Goal: Information Seeking & Learning: Learn about a topic

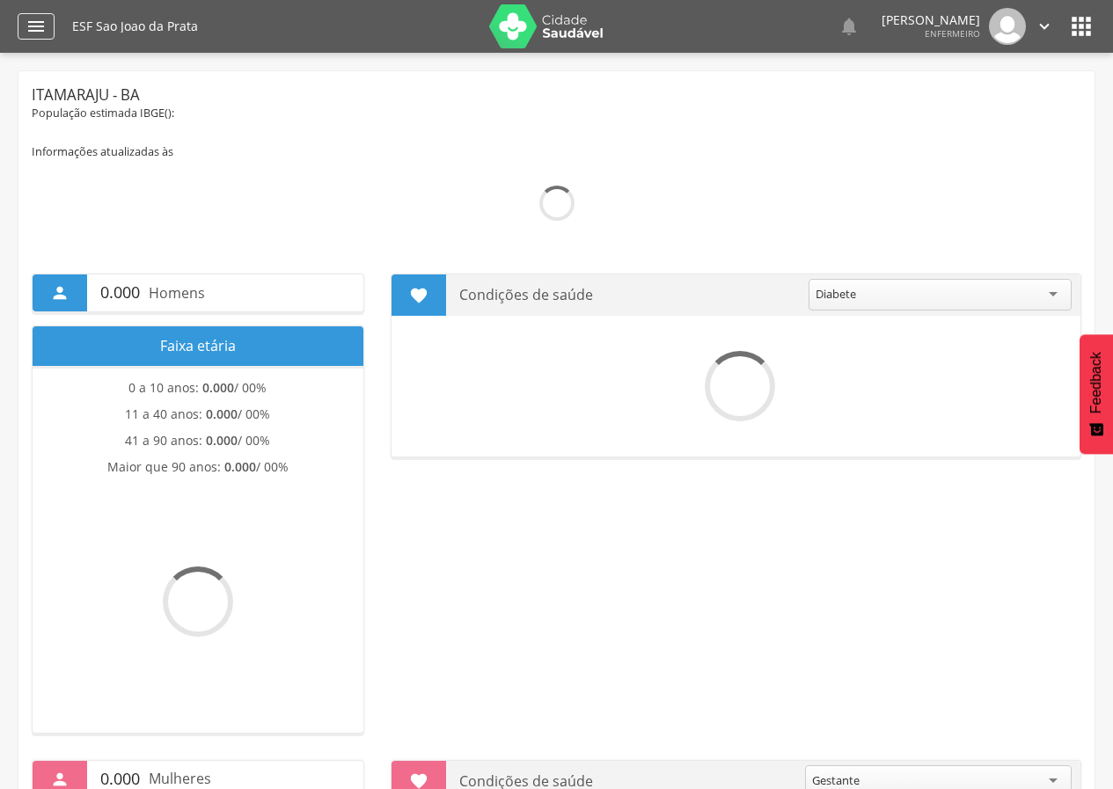
click at [21, 33] on div "" at bounding box center [36, 26] width 37 height 26
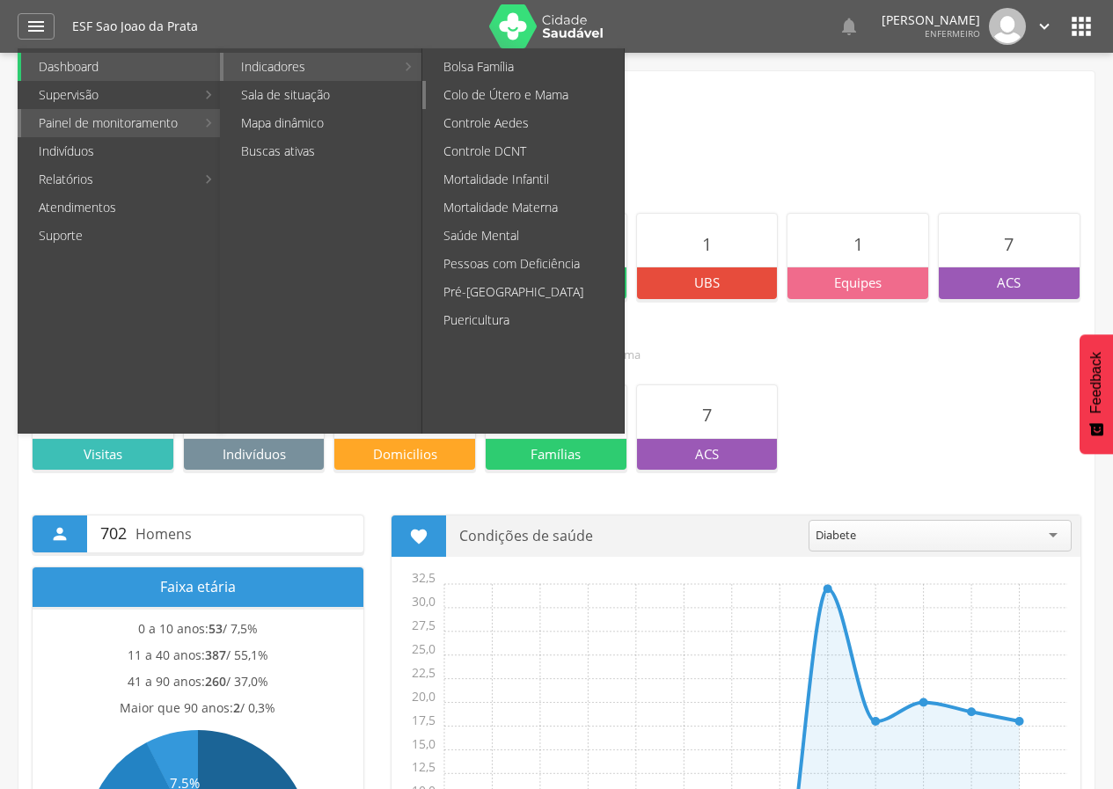
click at [483, 93] on link "Colo de Útero e Mama" at bounding box center [525, 95] width 198 height 28
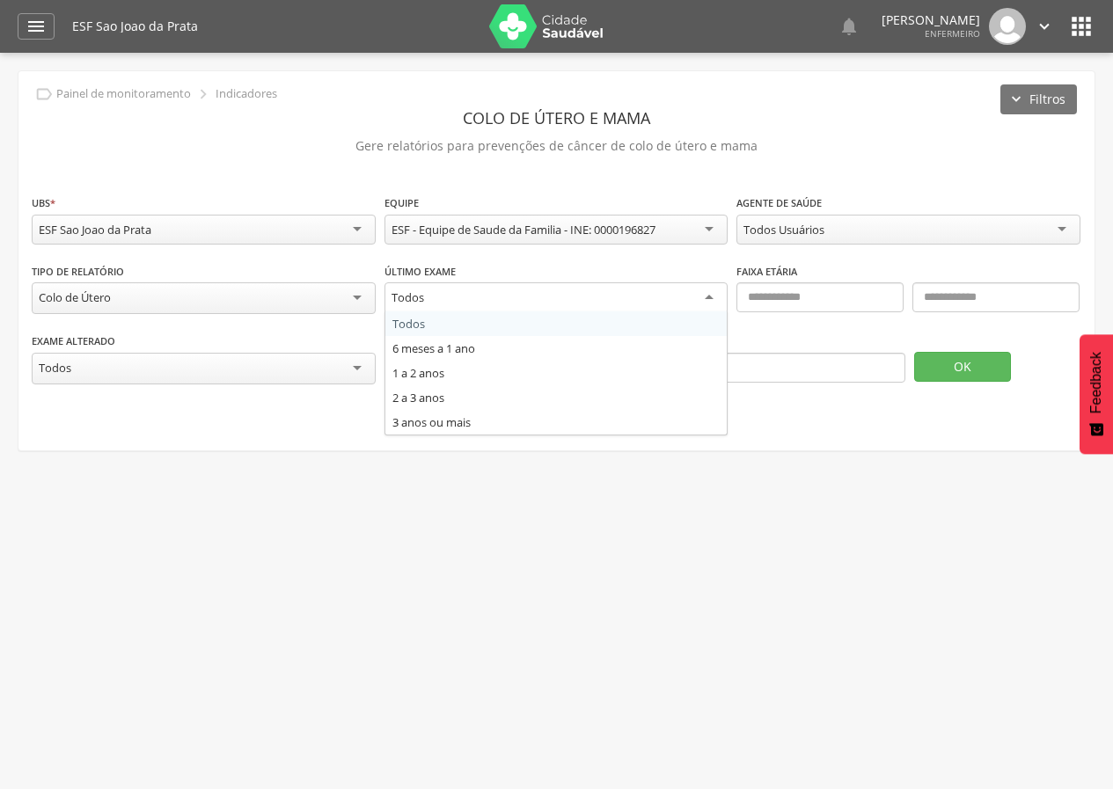
click at [703, 302] on div "Todos" at bounding box center [556, 298] width 344 height 32
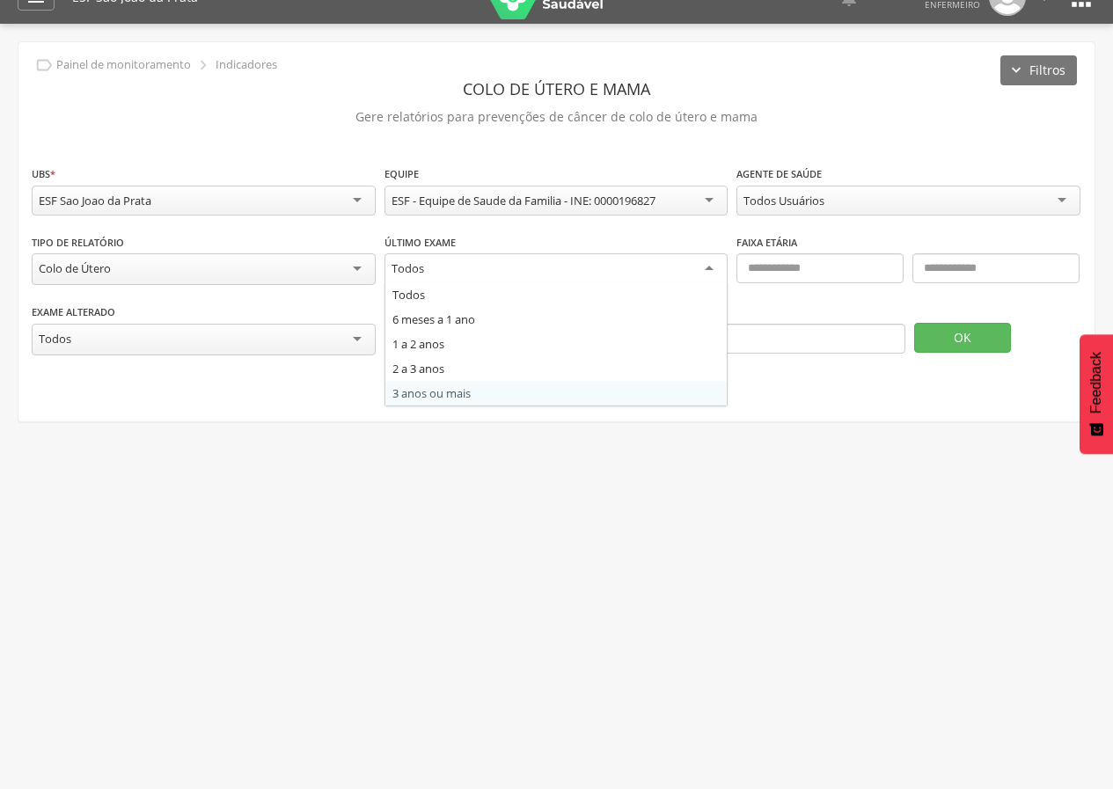
scroll to position [53, 0]
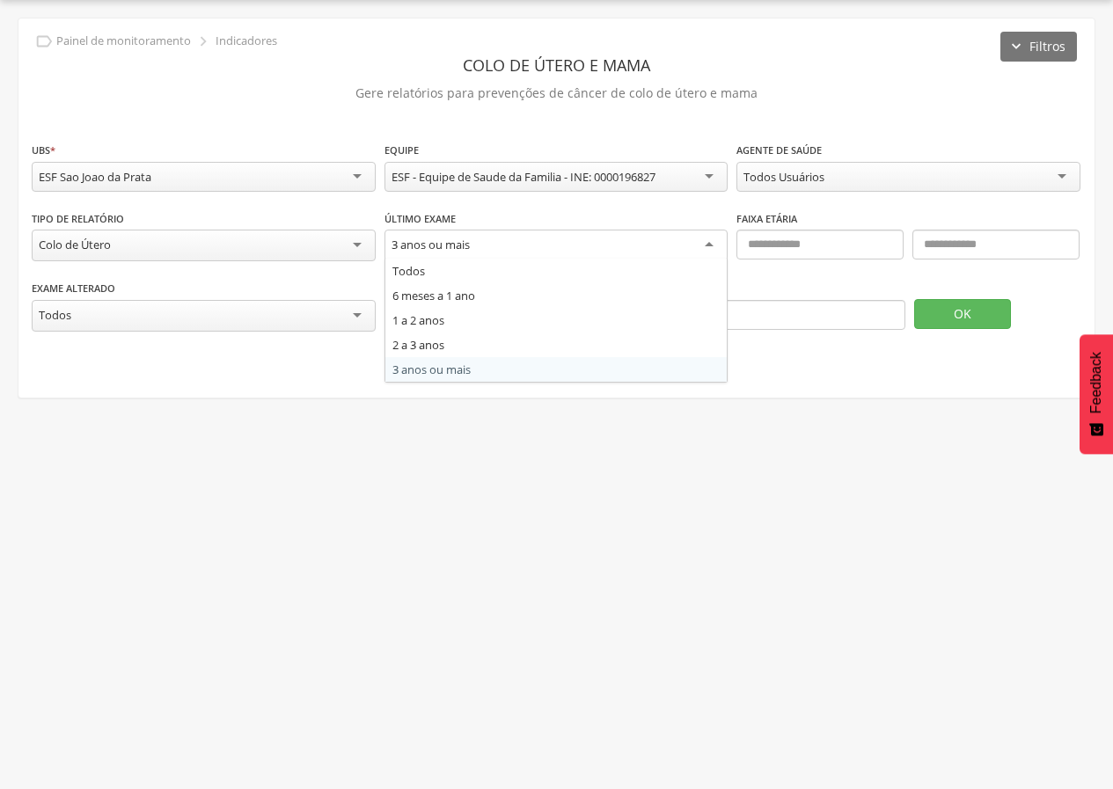
click at [710, 245] on div "3 anos ou mais" at bounding box center [556, 246] width 344 height 32
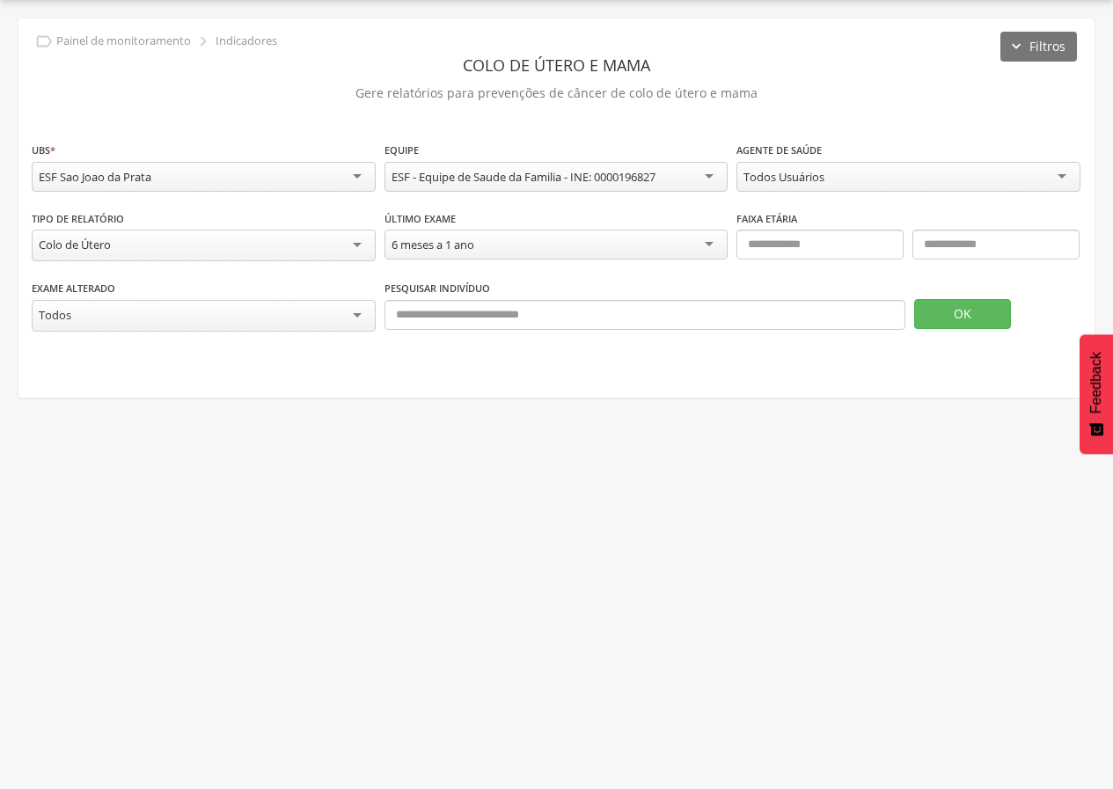
click at [514, 246] on div "6 meses a 1 ano" at bounding box center [556, 245] width 344 height 30
type input "*********"
click at [897, 177] on div "Todos Usuários" at bounding box center [908, 177] width 344 height 30
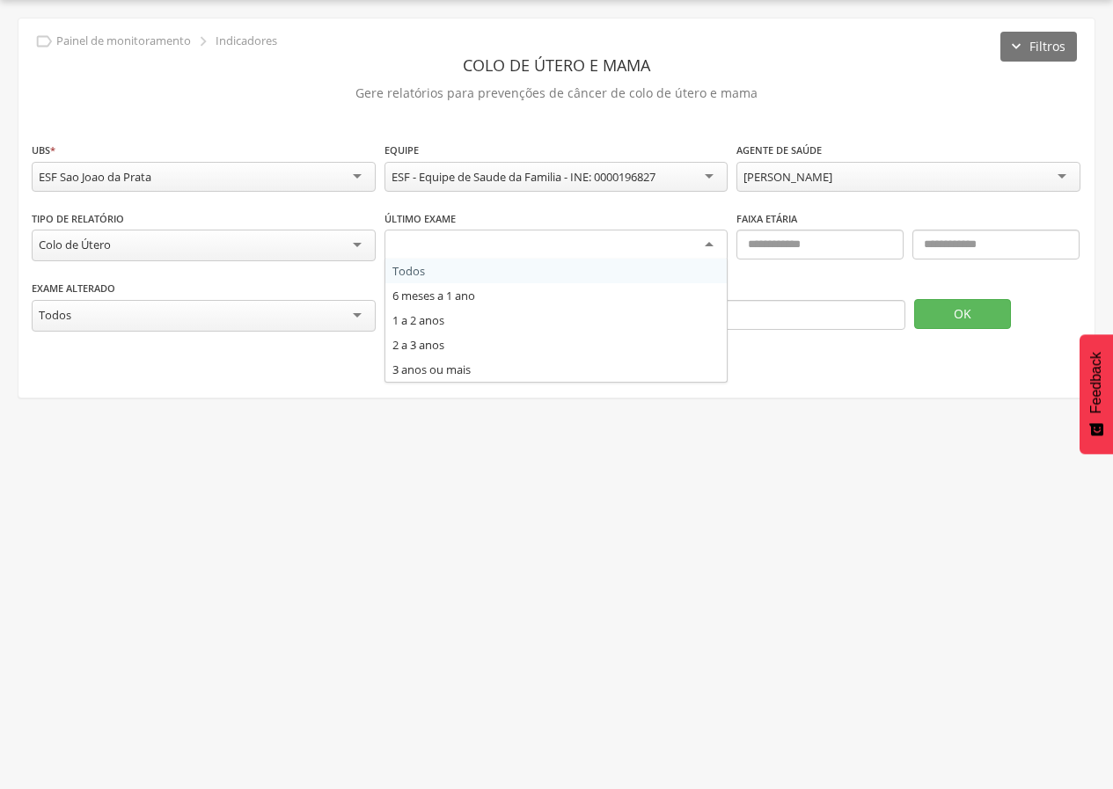
click at [702, 249] on div at bounding box center [556, 246] width 344 height 32
type input "******"
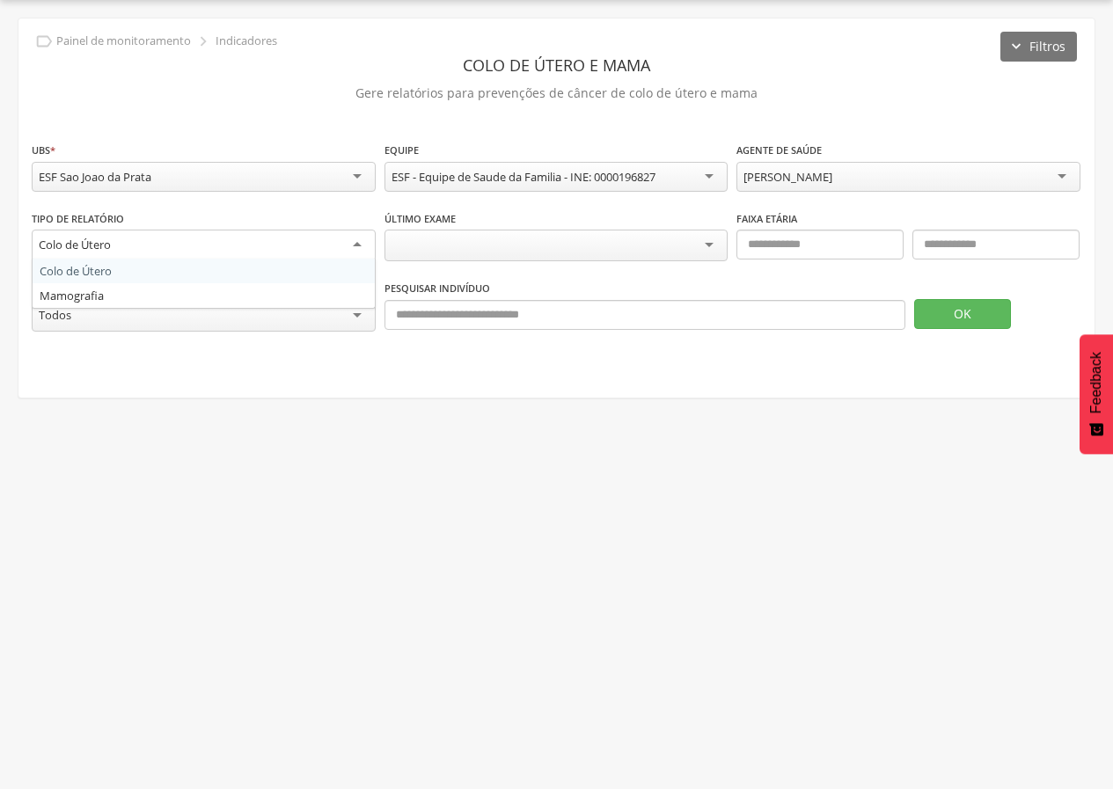
click at [358, 237] on div "Colo de Útero" at bounding box center [204, 246] width 344 height 32
click at [326, 279] on fieldset "**********" at bounding box center [557, 245] width 1050 height 209
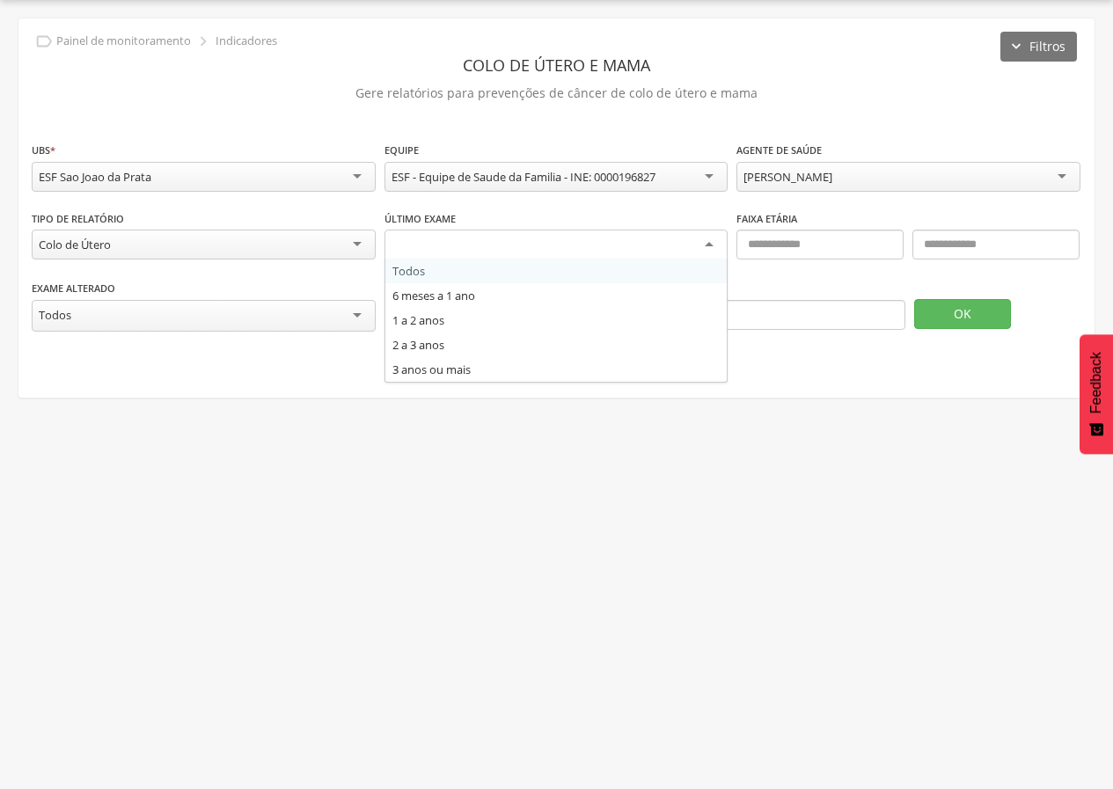
click at [510, 240] on div at bounding box center [556, 246] width 344 height 32
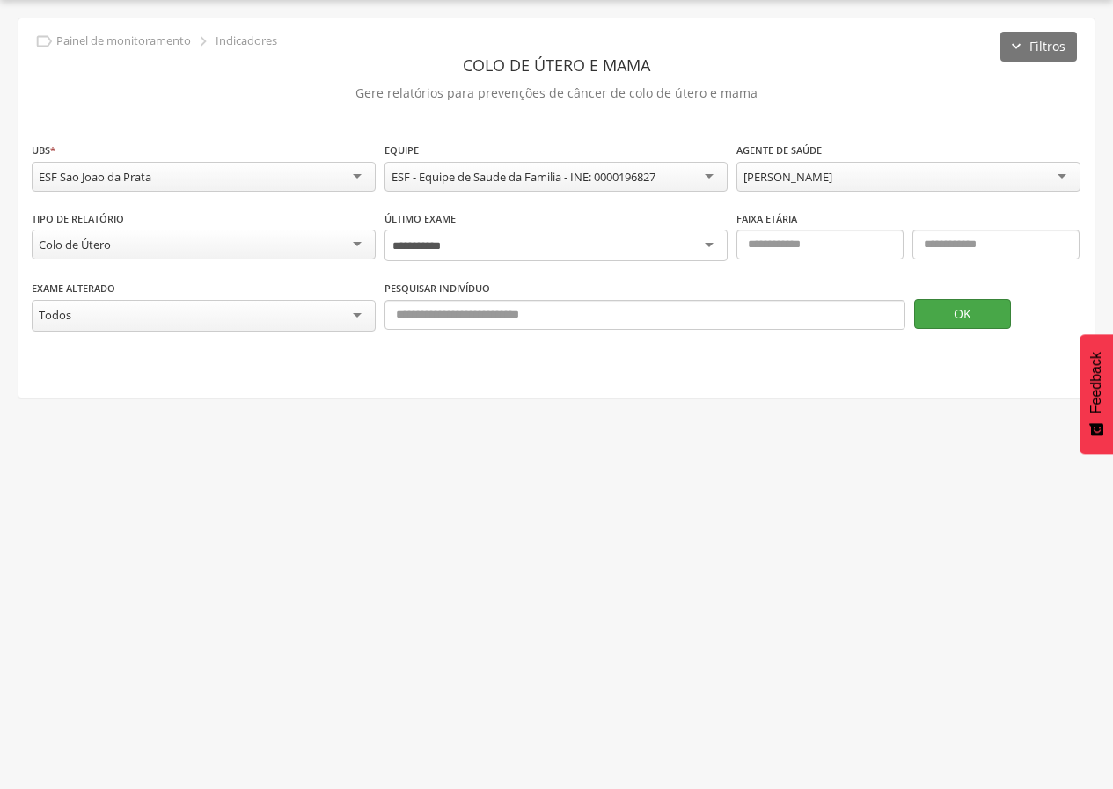
type input "**********"
click at [973, 310] on button "OK" at bounding box center [962, 314] width 97 height 30
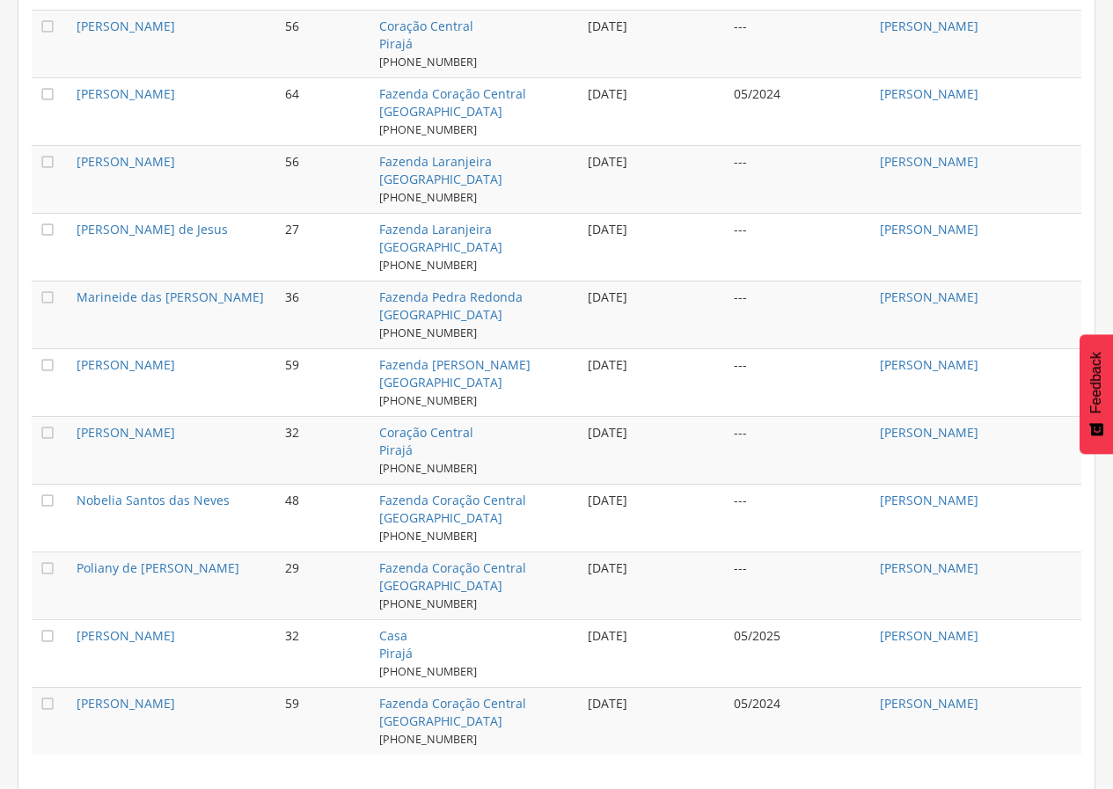
scroll to position [1691, 0]
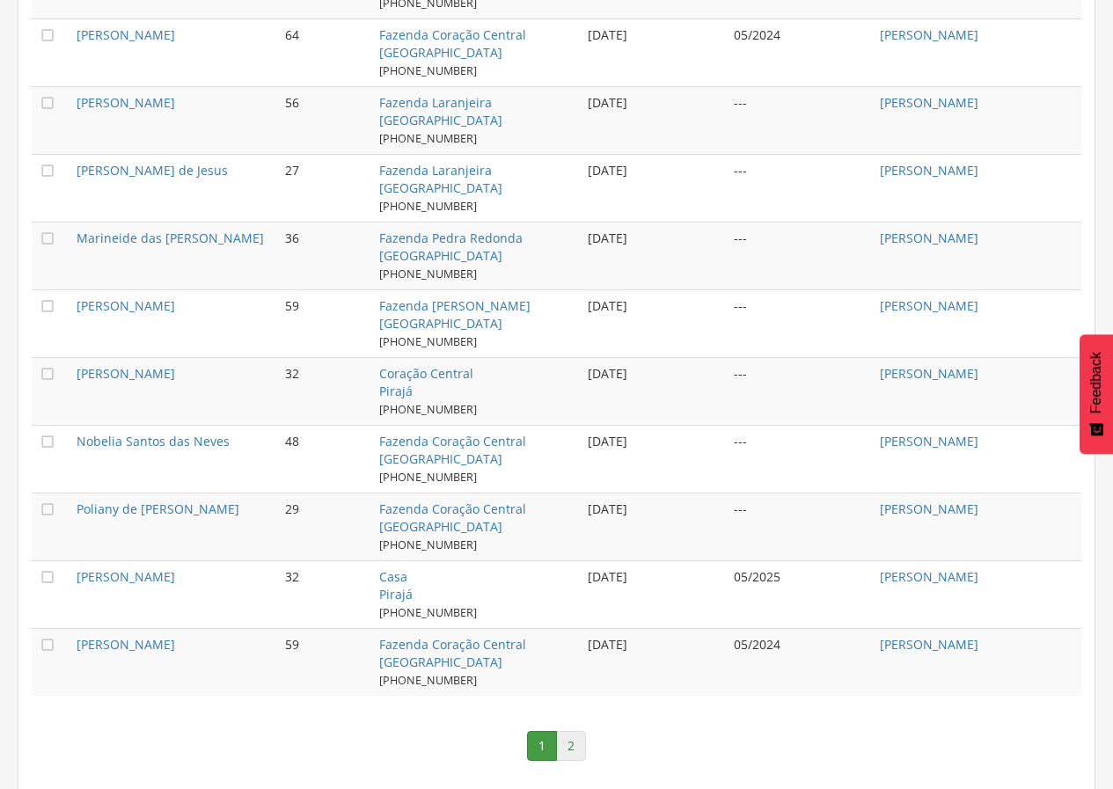
click at [571, 732] on link "2" at bounding box center [571, 746] width 30 height 30
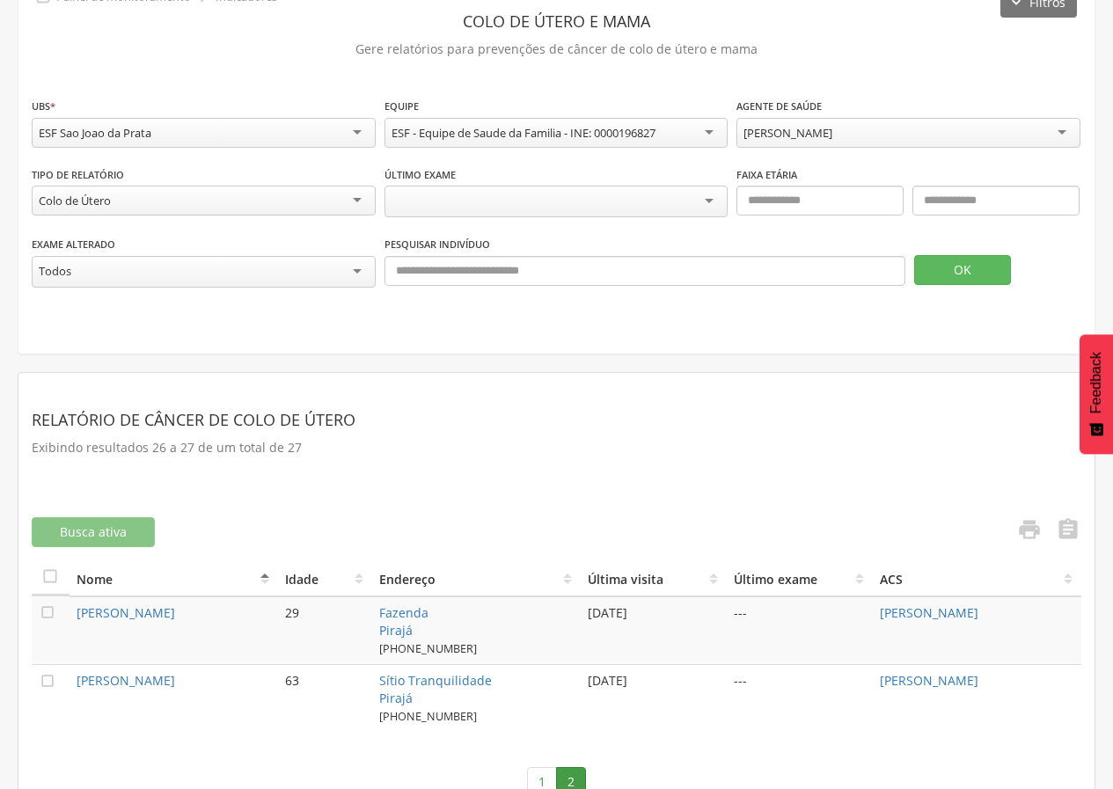
scroll to position [133, 0]
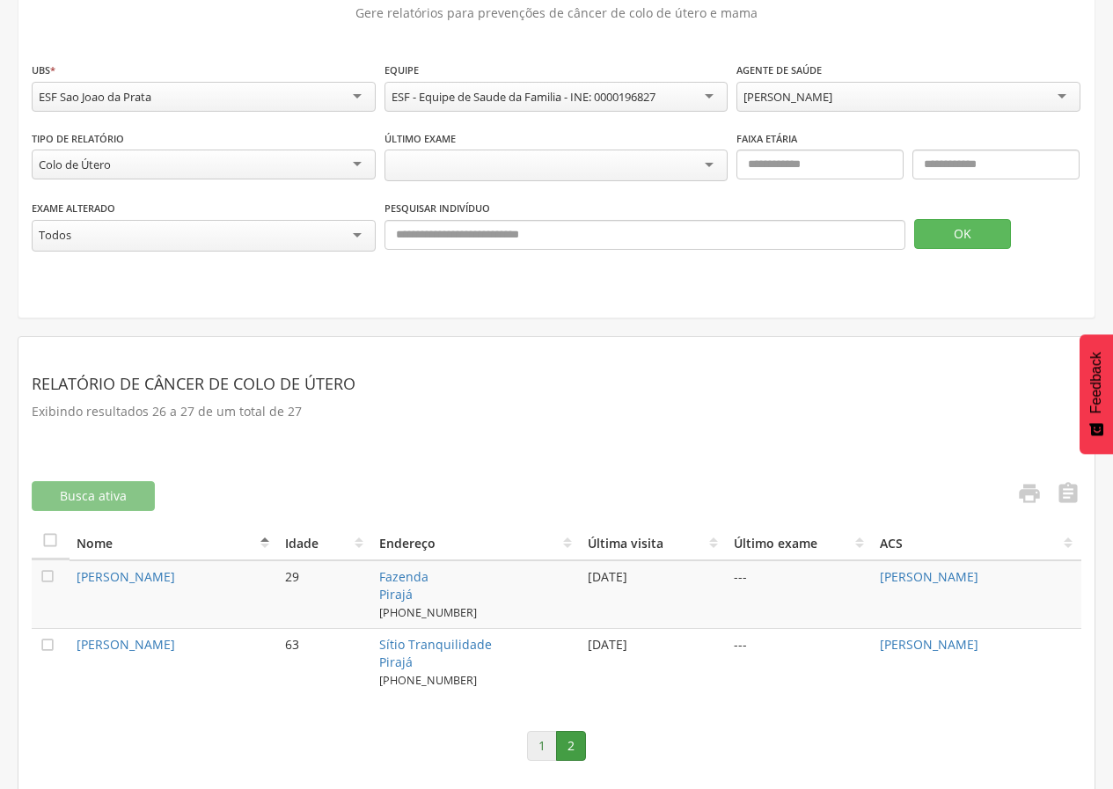
click at [528, 747] on link "1" at bounding box center [542, 746] width 30 height 30
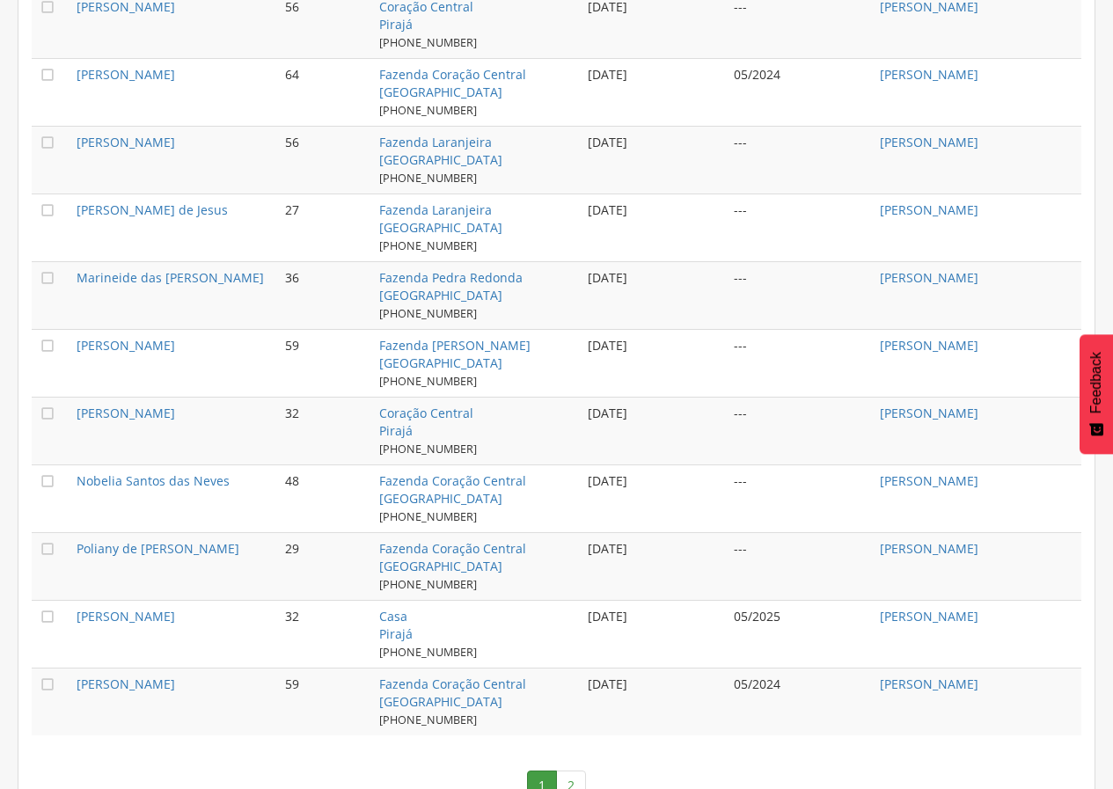
scroll to position [1691, 0]
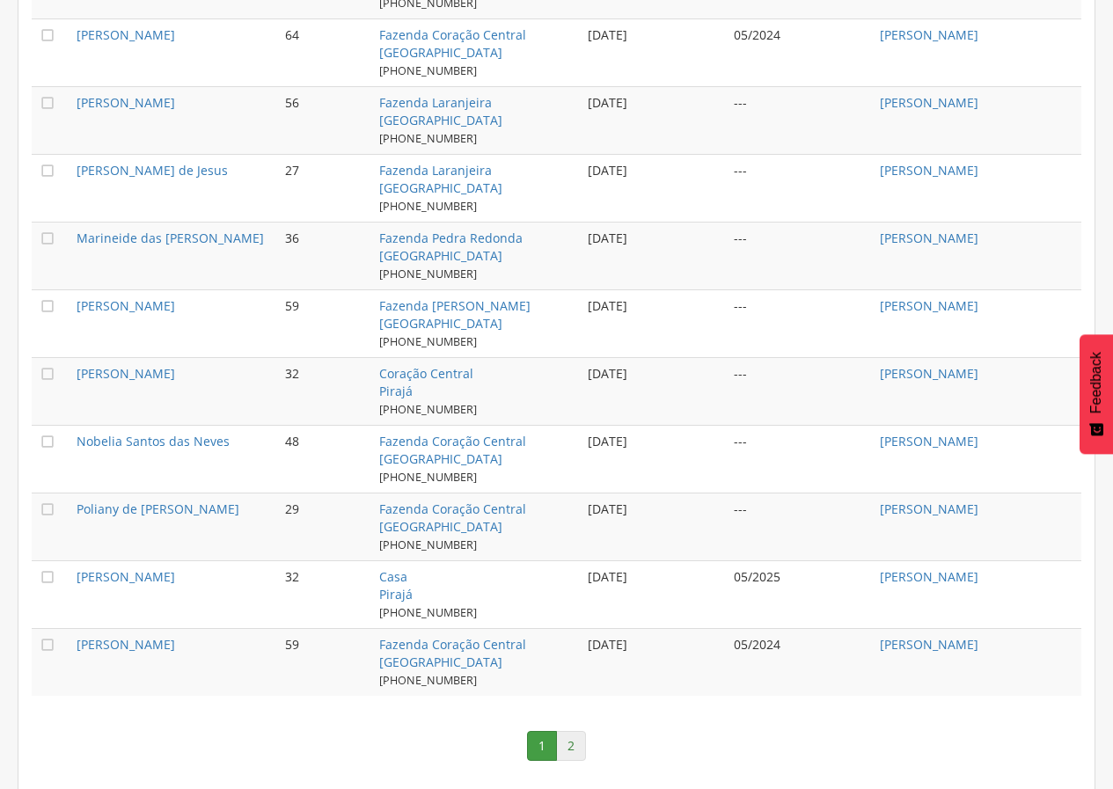
click at [567, 747] on link "2" at bounding box center [571, 746] width 30 height 30
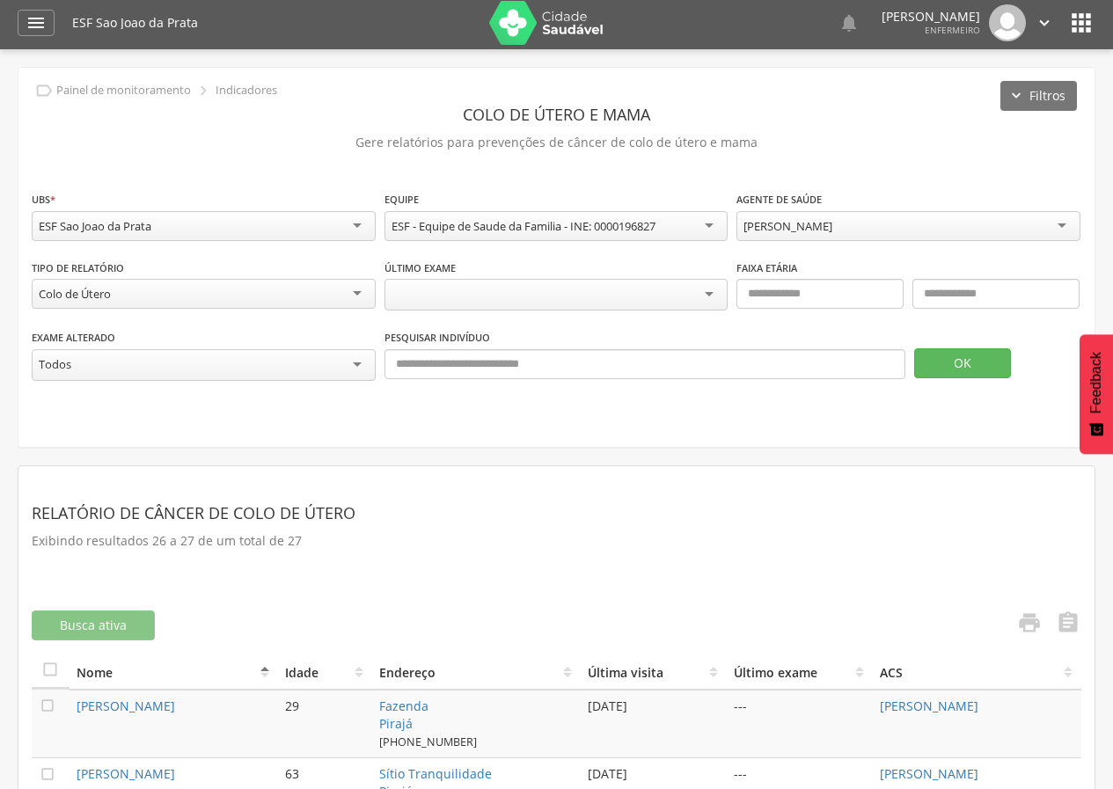
scroll to position [0, 0]
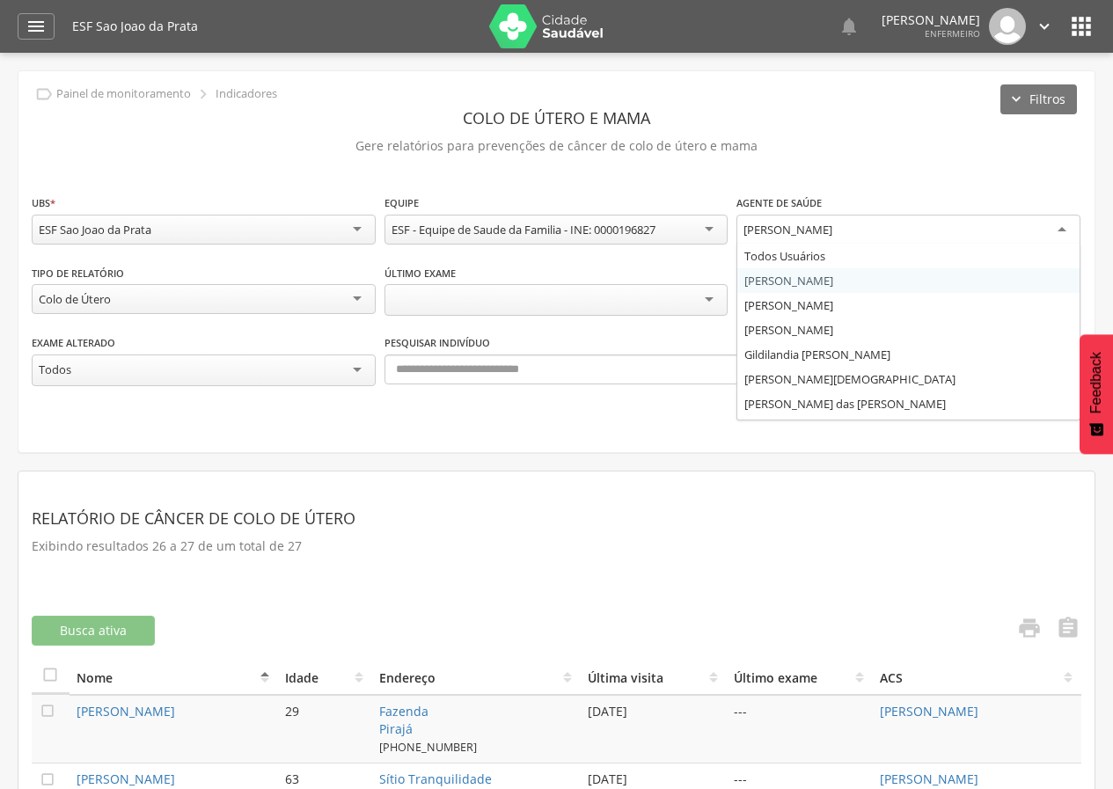
click at [968, 230] on div "[PERSON_NAME]" at bounding box center [908, 231] width 344 height 32
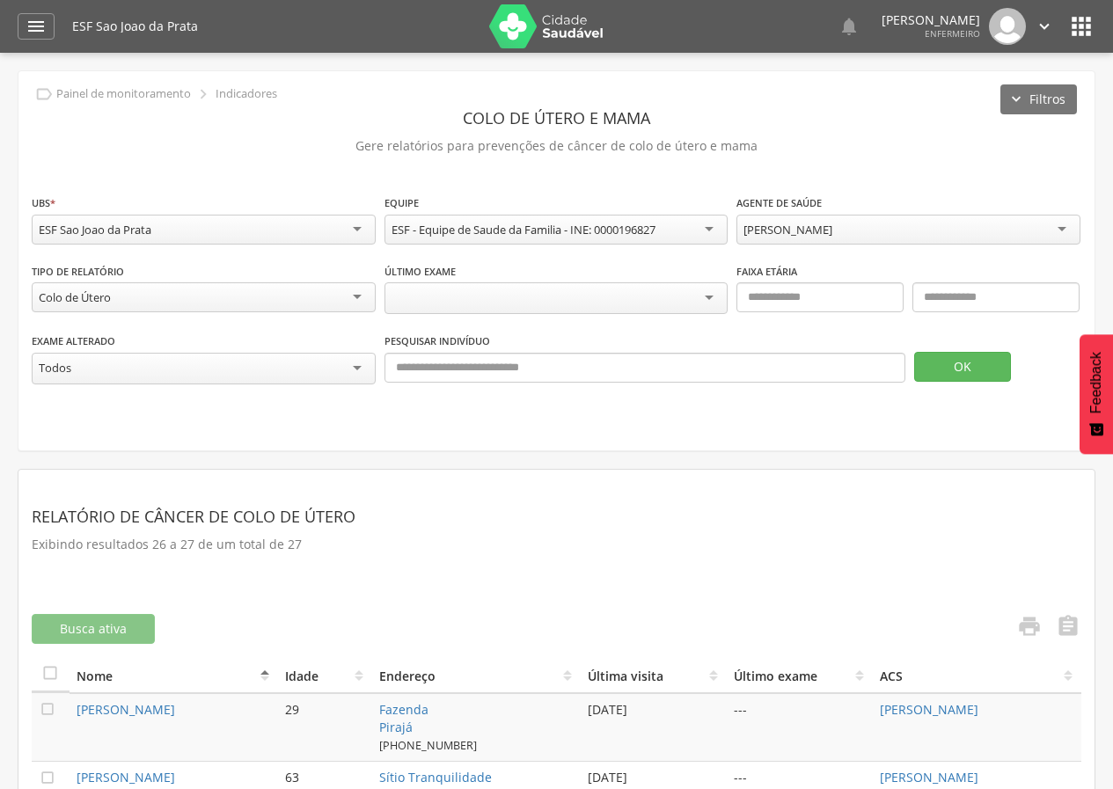
click at [876, 276] on fieldset "**********" at bounding box center [557, 298] width 1050 height 209
click at [954, 364] on button "OK" at bounding box center [962, 367] width 97 height 30
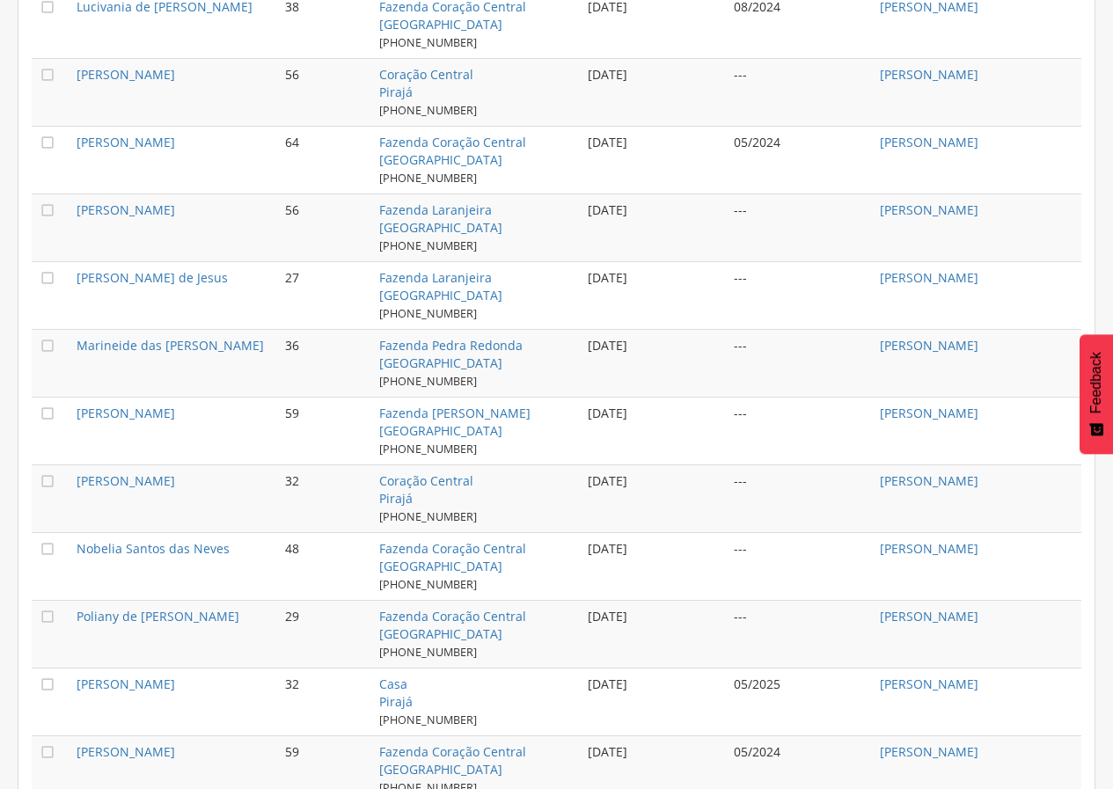
scroll to position [1691, 0]
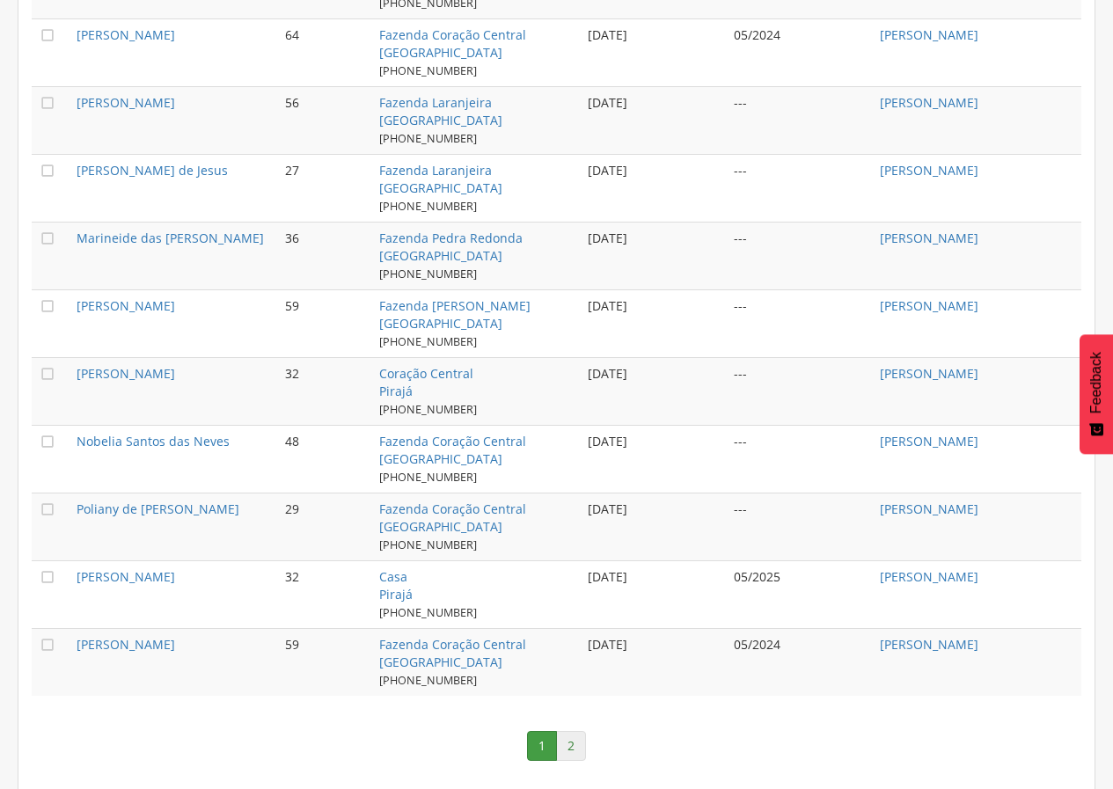
click at [573, 736] on link "2" at bounding box center [571, 746] width 30 height 30
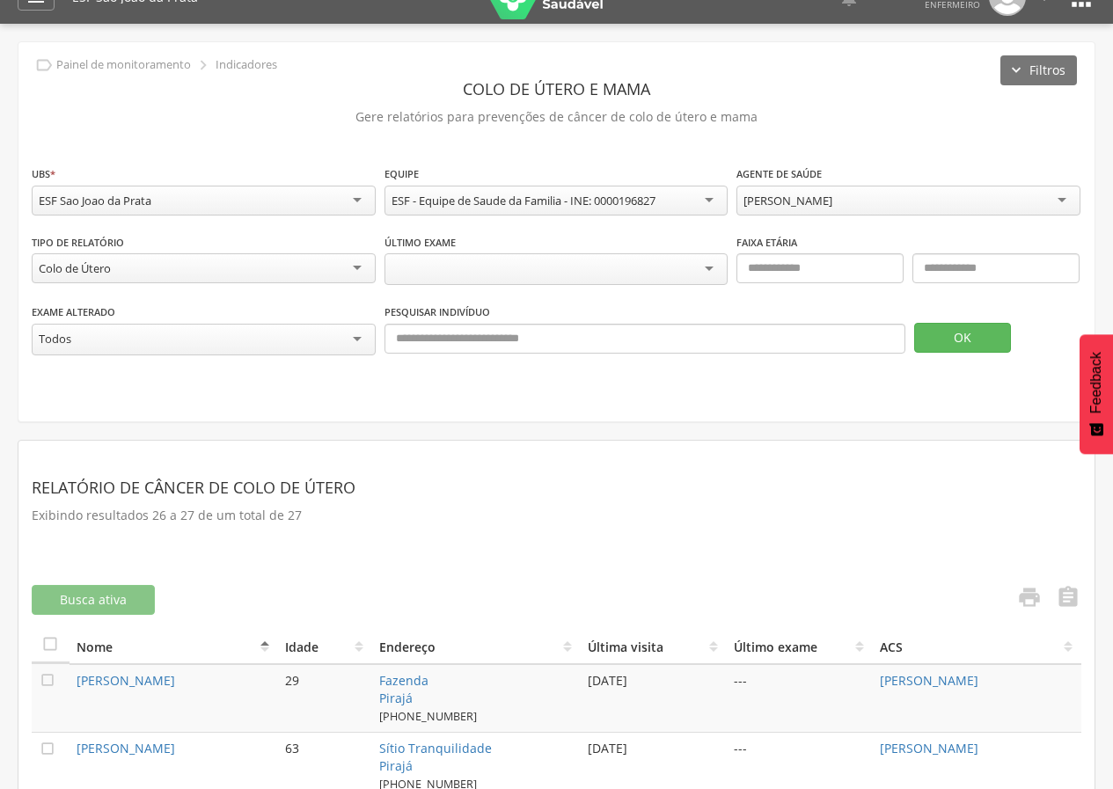
scroll to position [0, 0]
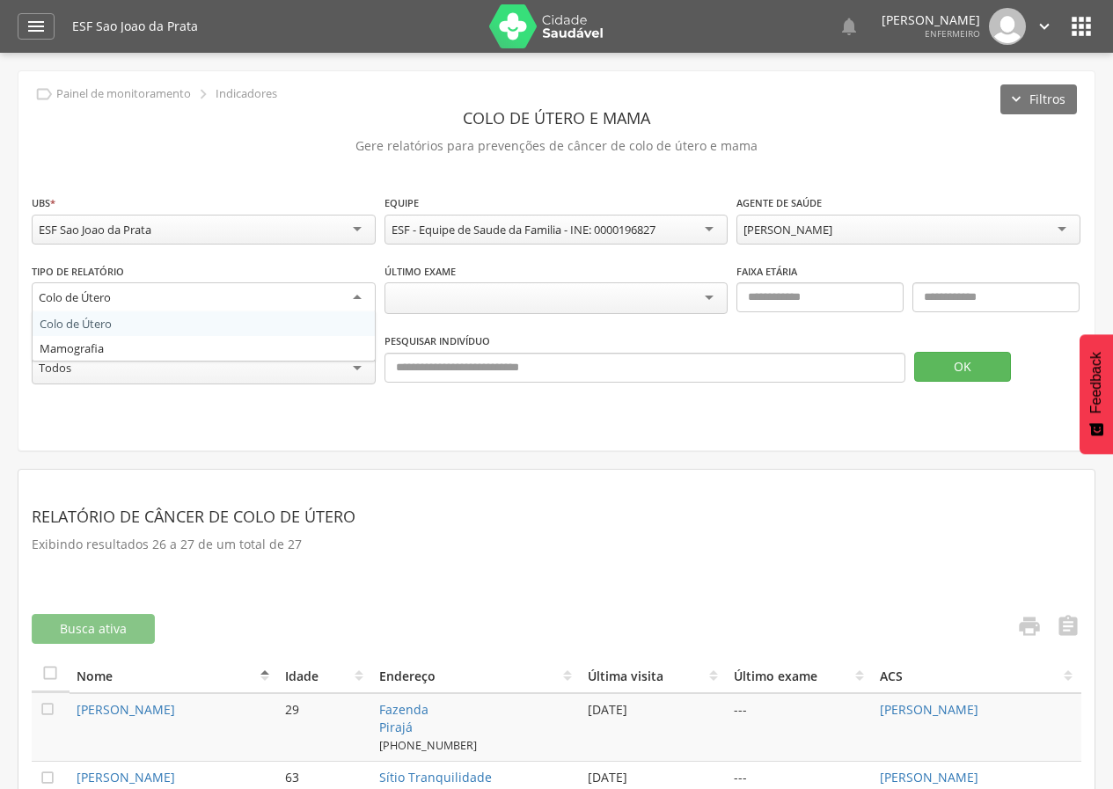
click at [273, 300] on div "Colo de Útero" at bounding box center [204, 298] width 344 height 32
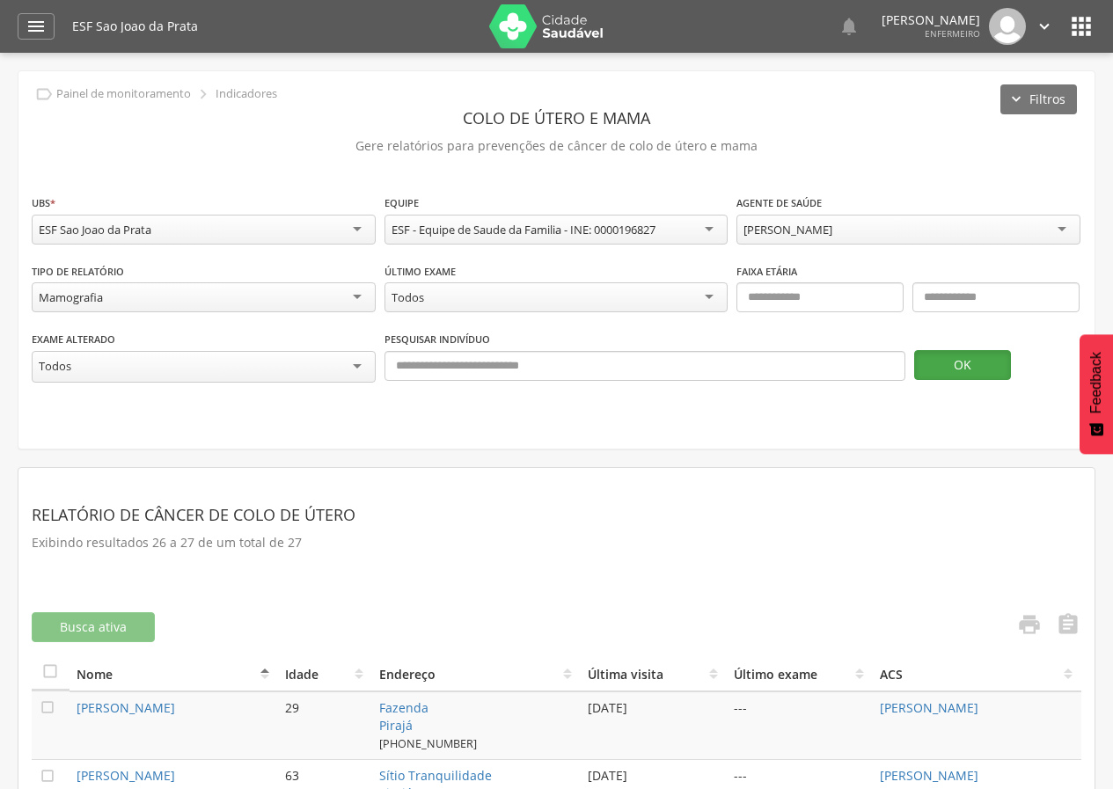
click at [995, 368] on button "OK" at bounding box center [962, 365] width 97 height 30
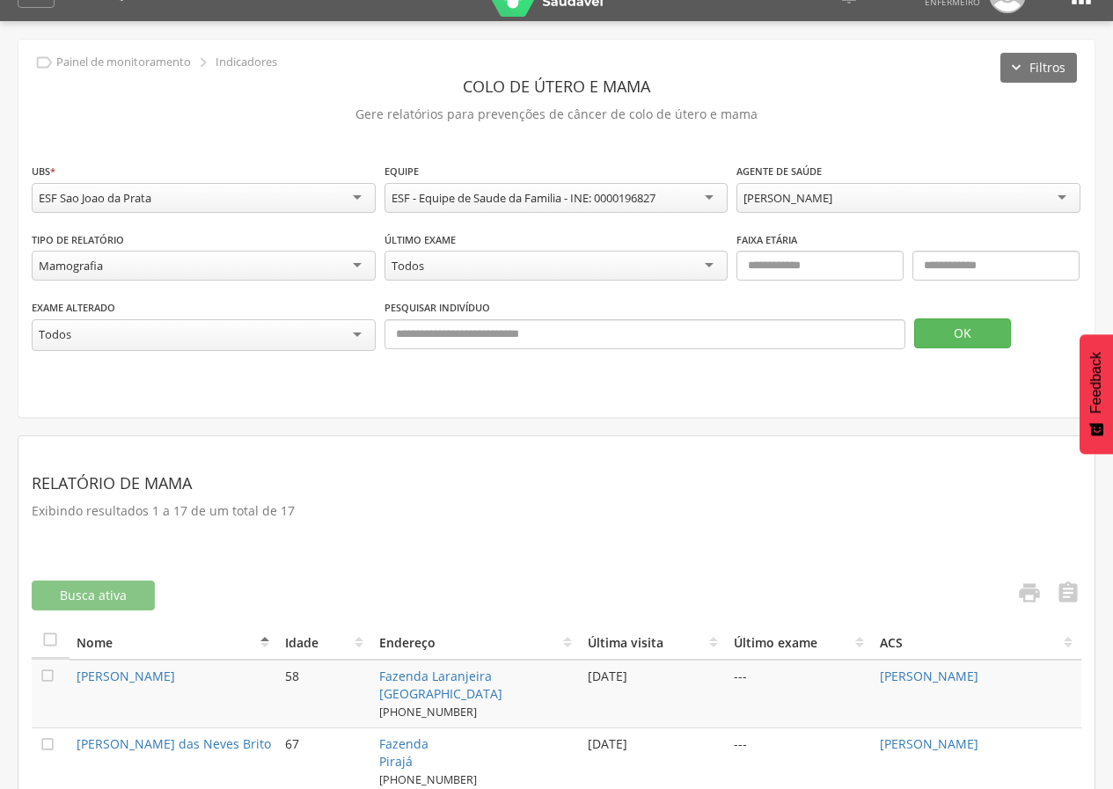
scroll to position [5, 0]
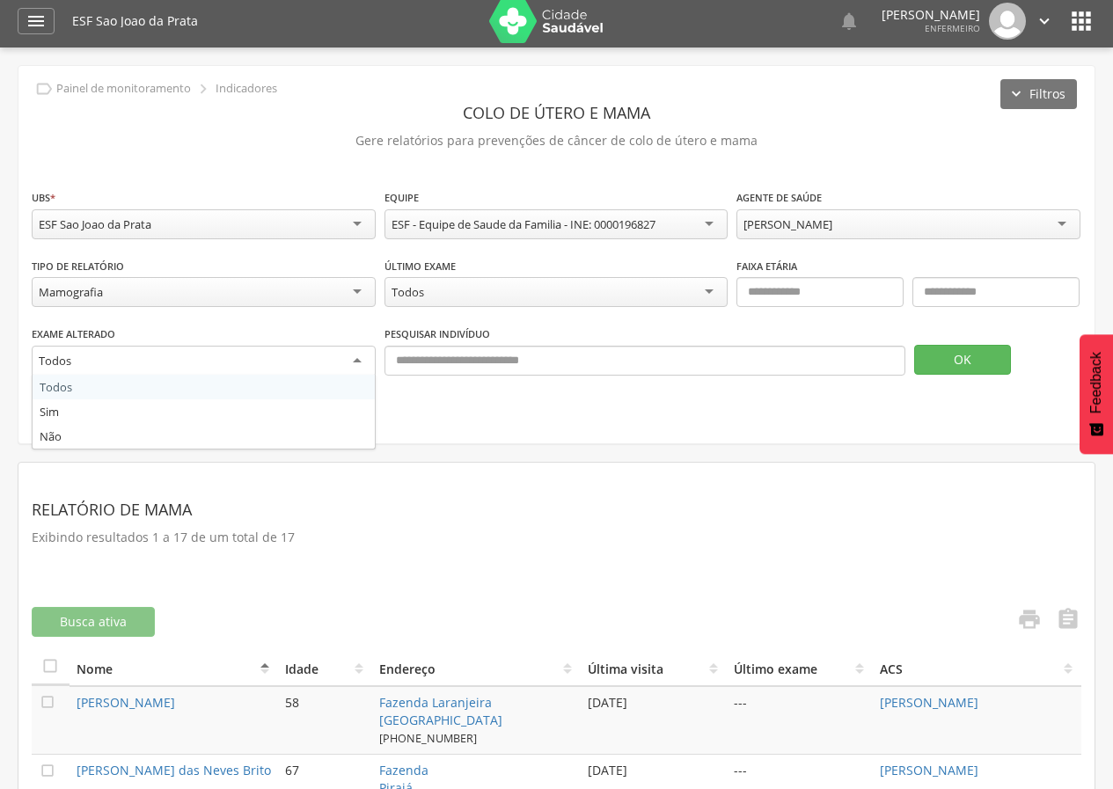
click at [327, 356] on div "Todos" at bounding box center [204, 362] width 344 height 32
click at [327, 357] on div "Todos" at bounding box center [204, 362] width 344 height 32
click at [350, 357] on div "Todos" at bounding box center [204, 361] width 344 height 30
click at [464, 394] on div "**********" at bounding box center [556, 254] width 1076 height 376
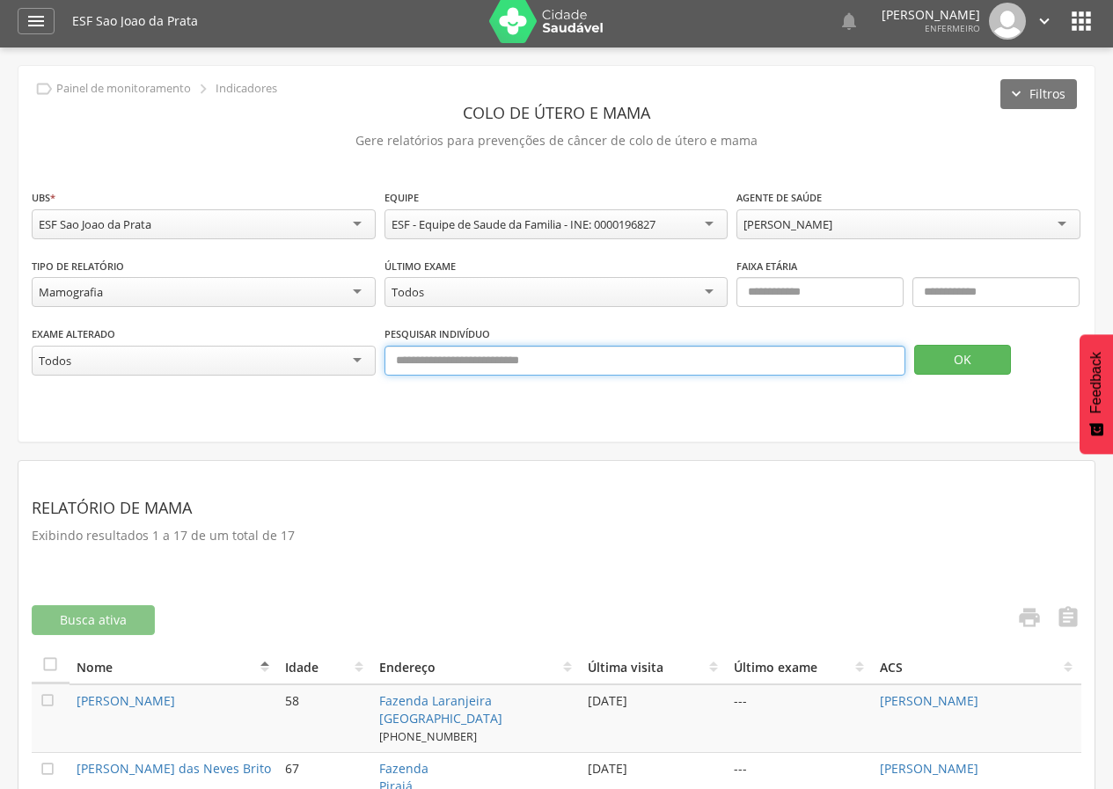
click at [573, 362] on input "text" at bounding box center [644, 361] width 521 height 30
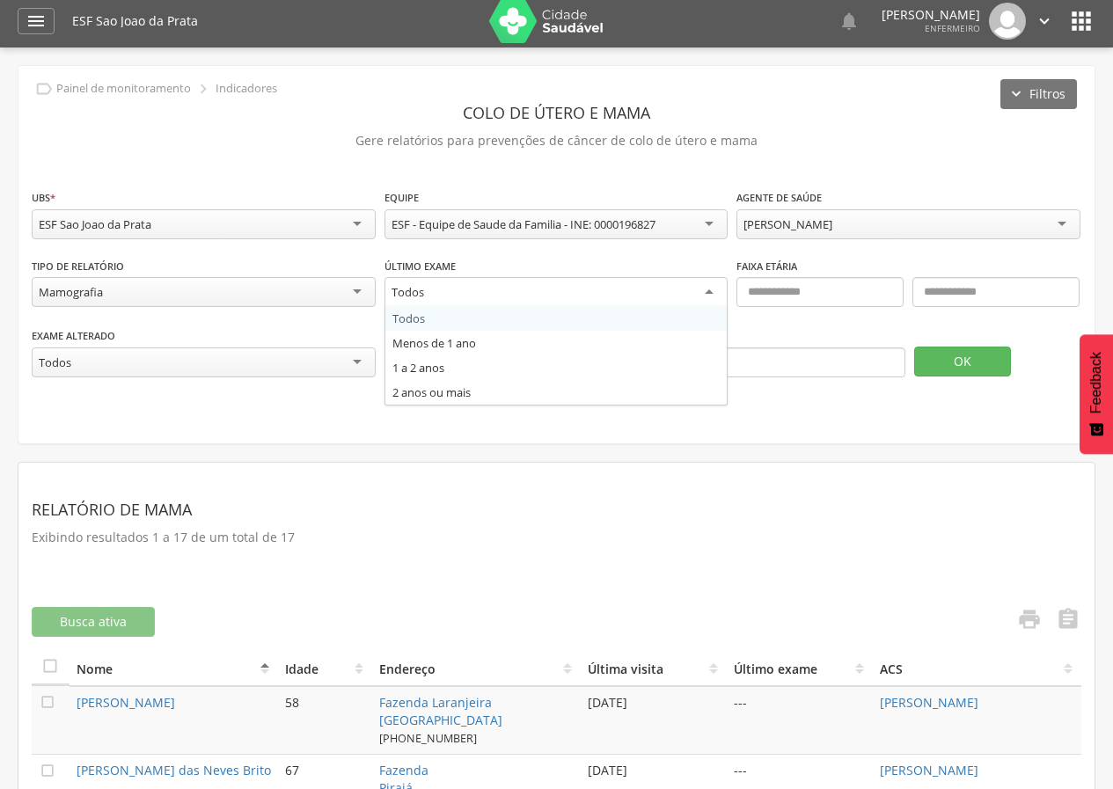
click at [570, 289] on div "Todos" at bounding box center [556, 293] width 344 height 32
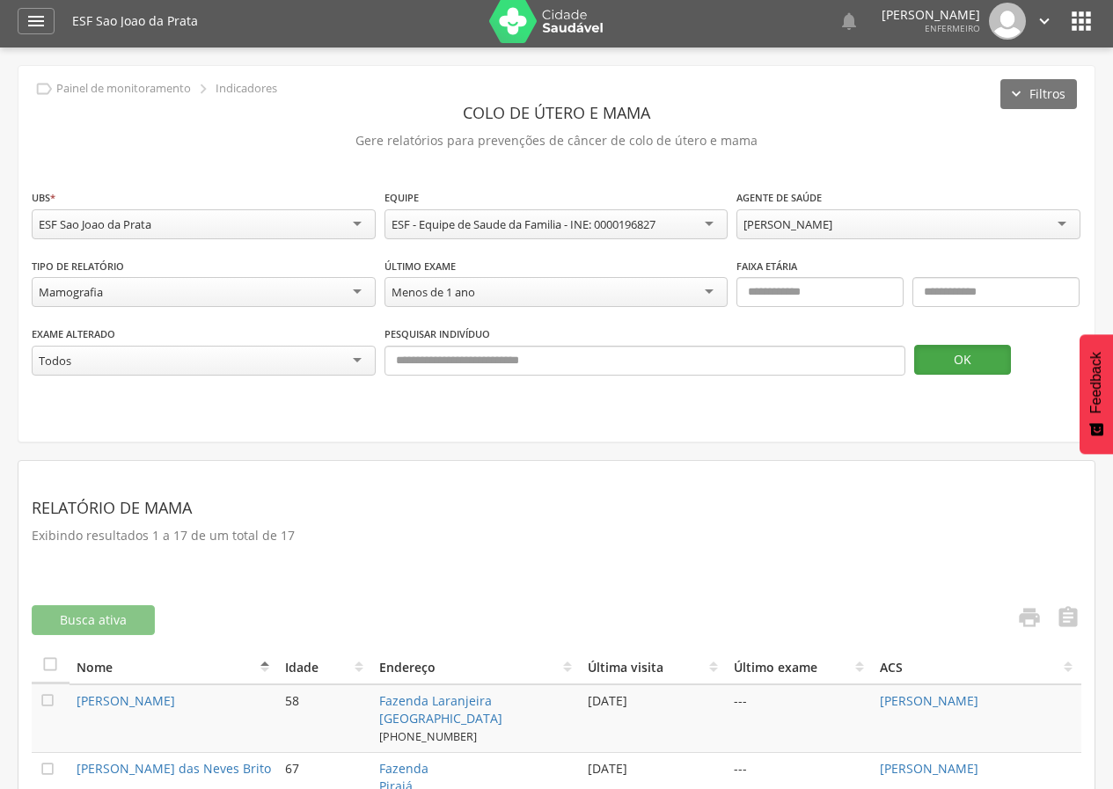
click at [925, 359] on button "OK" at bounding box center [962, 360] width 97 height 30
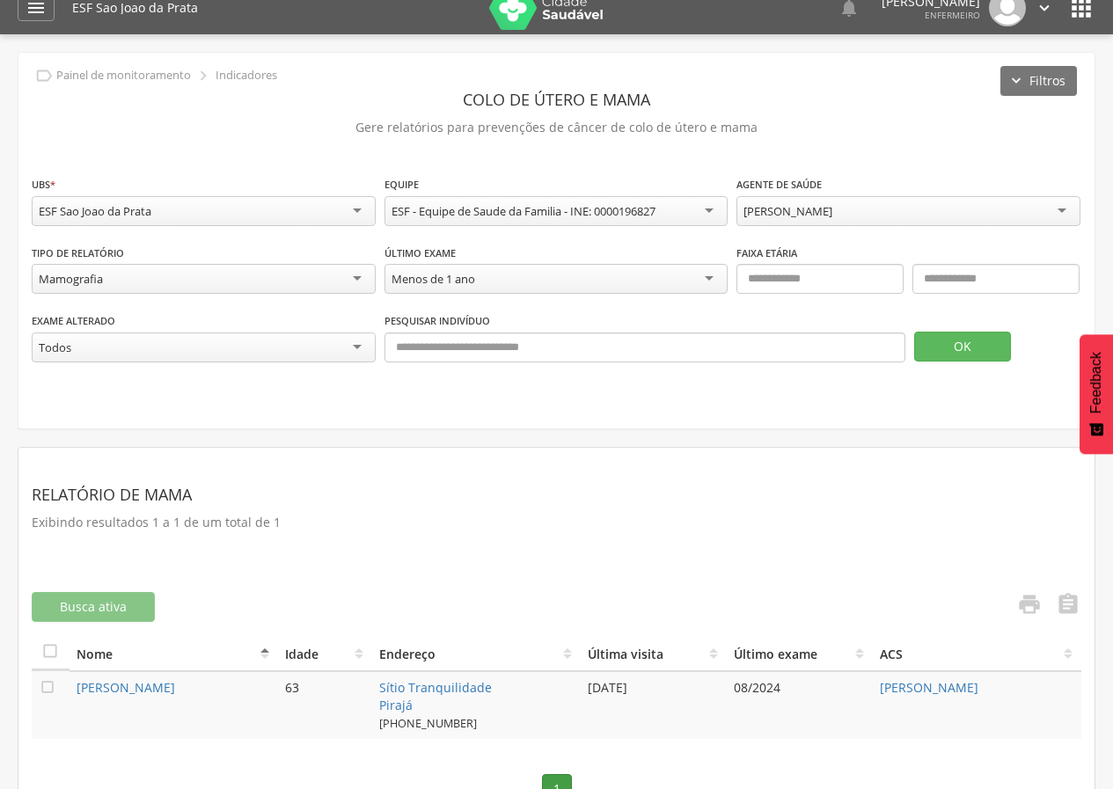
scroll to position [0, 0]
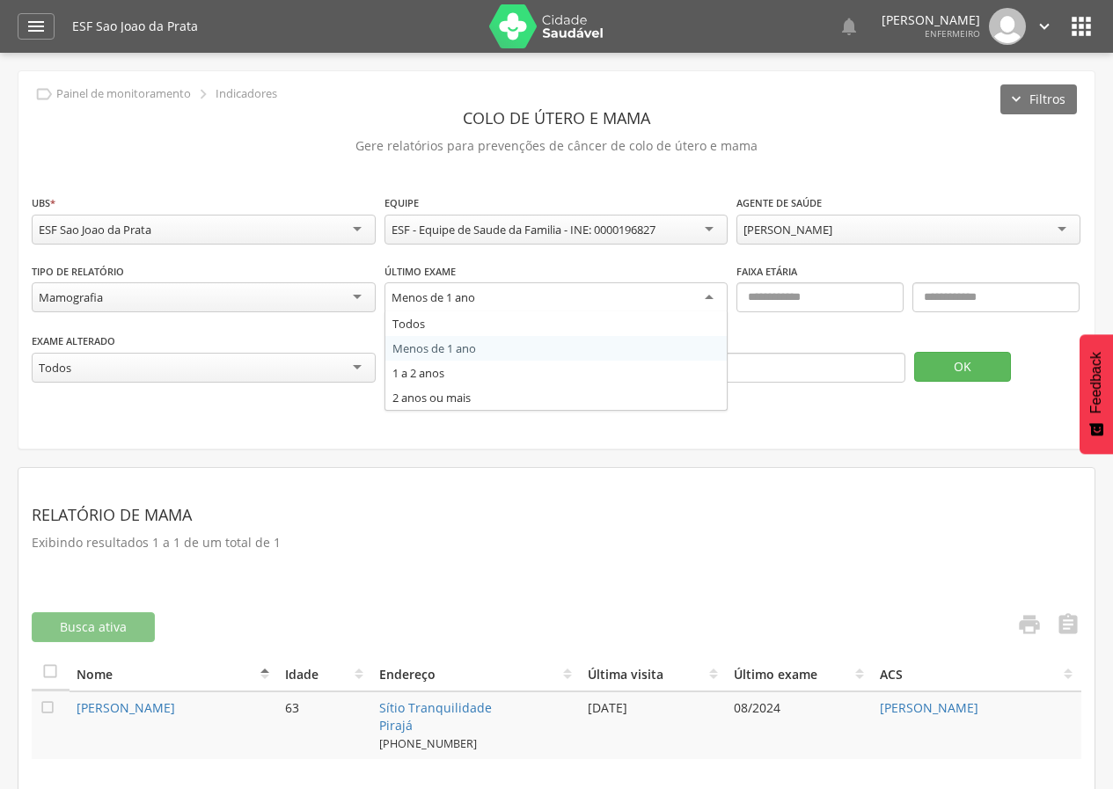
click at [561, 301] on div "Menos de 1 ano" at bounding box center [556, 298] width 344 height 32
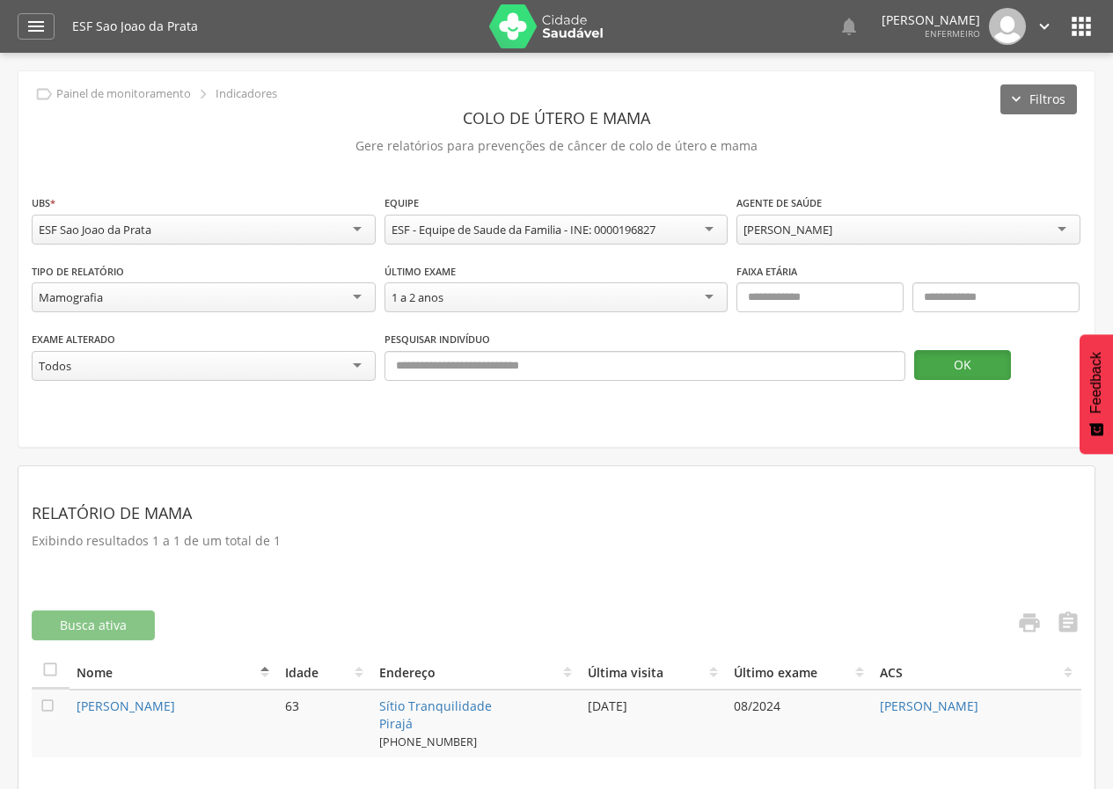
click at [940, 364] on button "OK" at bounding box center [962, 365] width 97 height 30
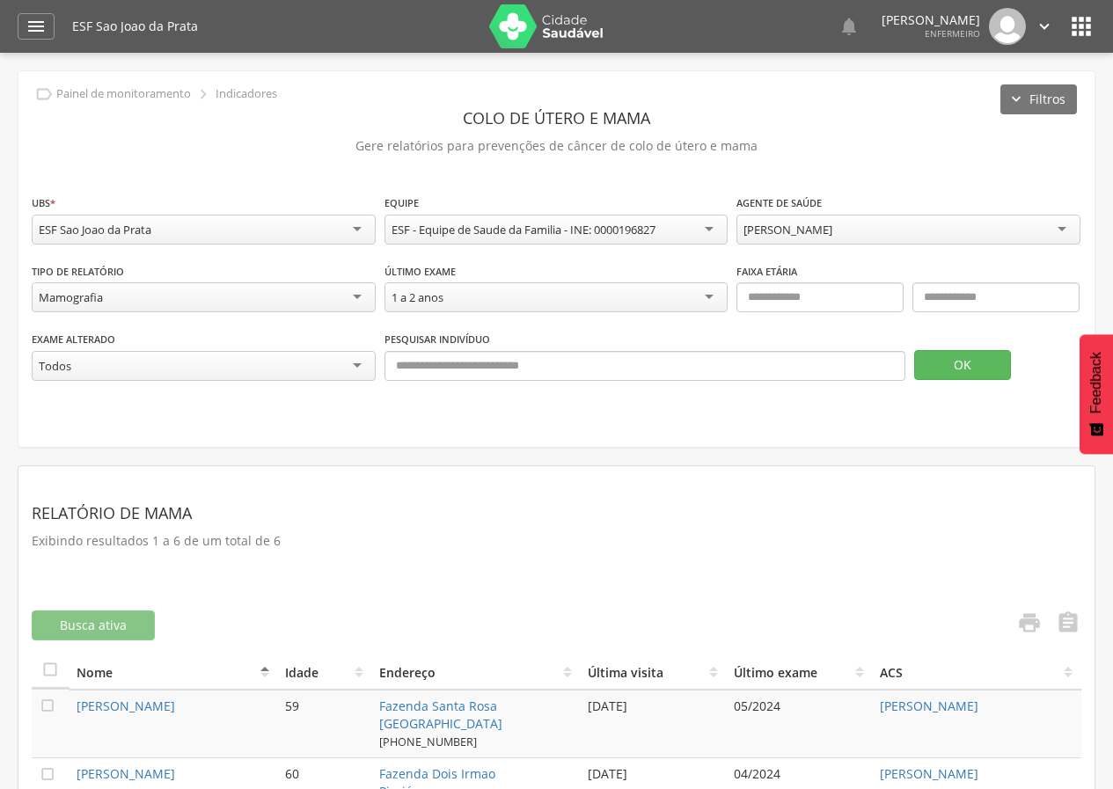
click at [529, 289] on div "1 a 2 anos" at bounding box center [556, 297] width 344 height 30
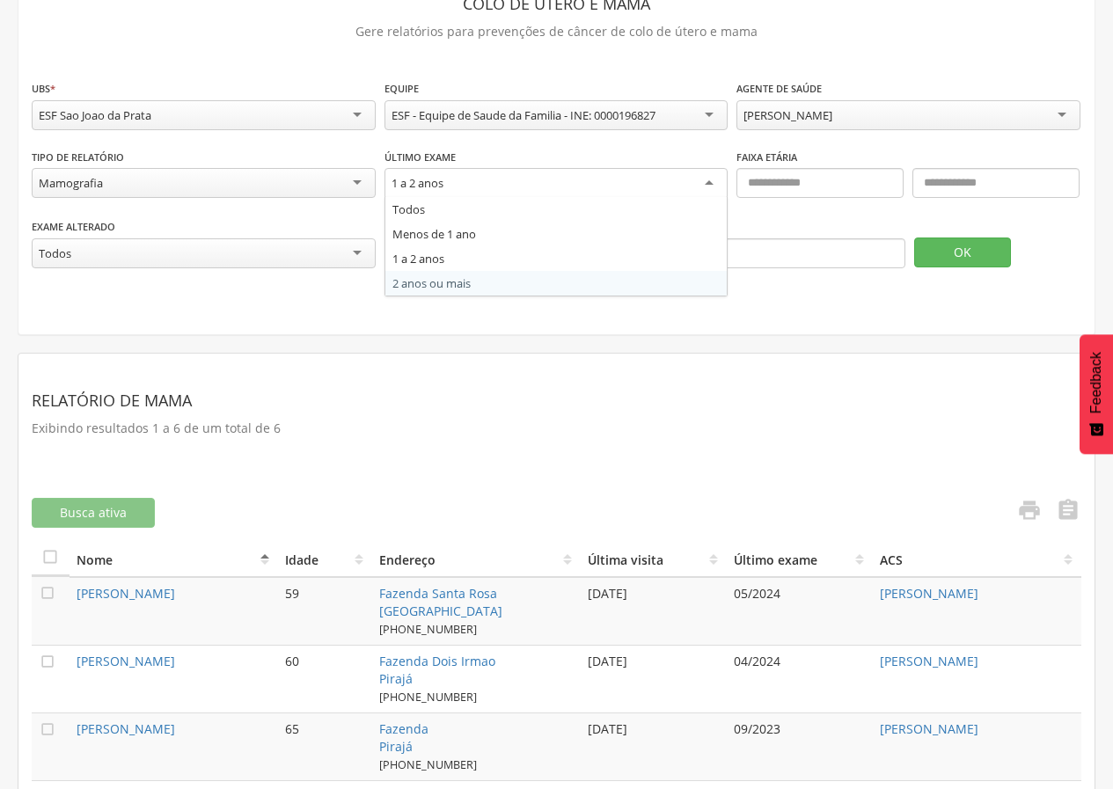
scroll to position [88, 0]
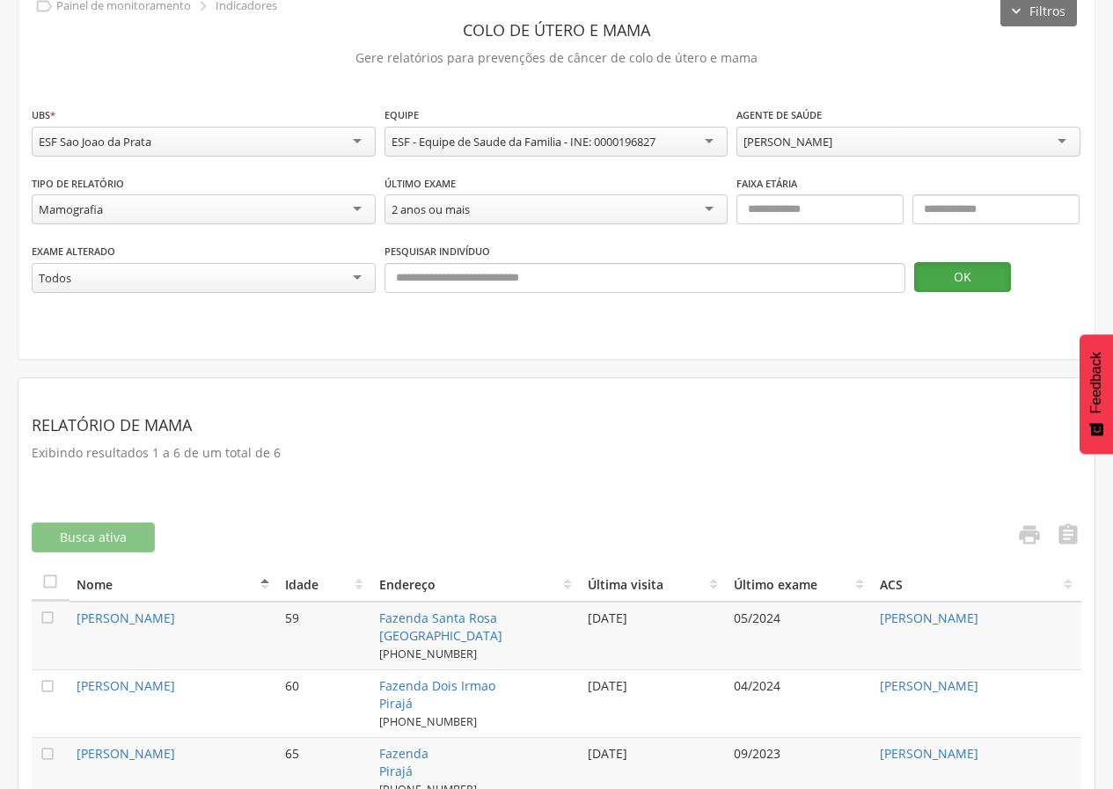
click at [991, 276] on button "OK" at bounding box center [962, 277] width 97 height 30
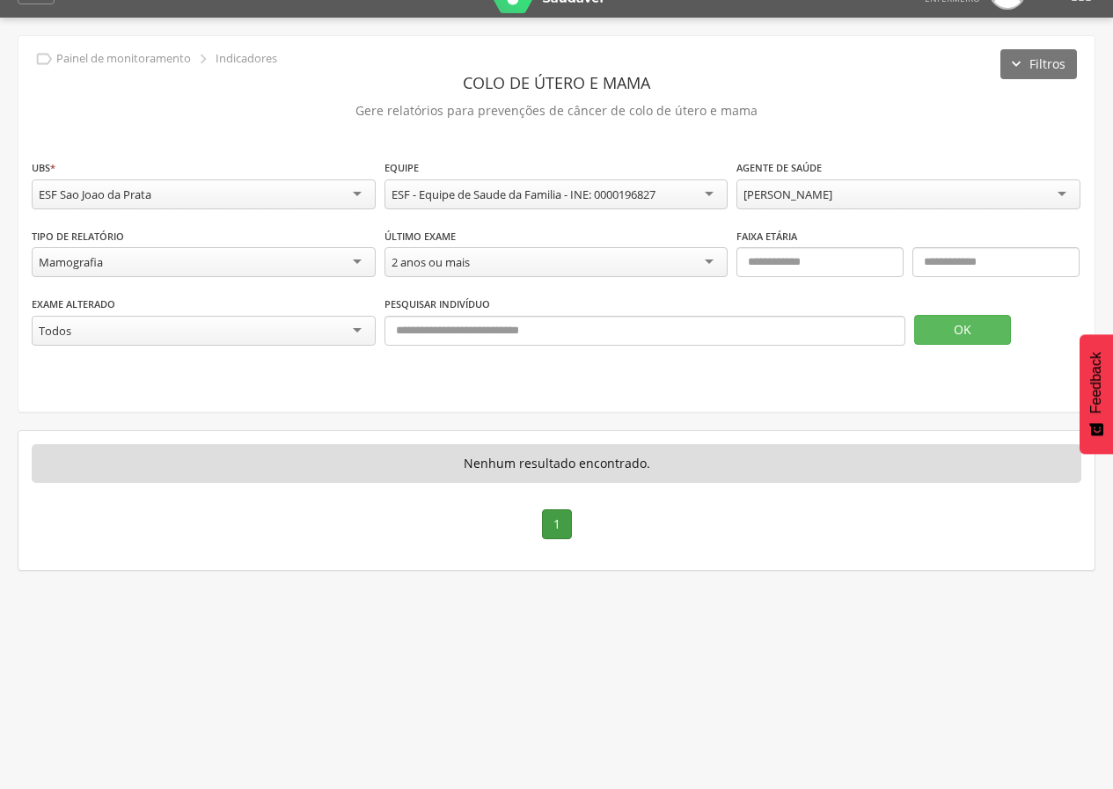
scroll to position [53, 0]
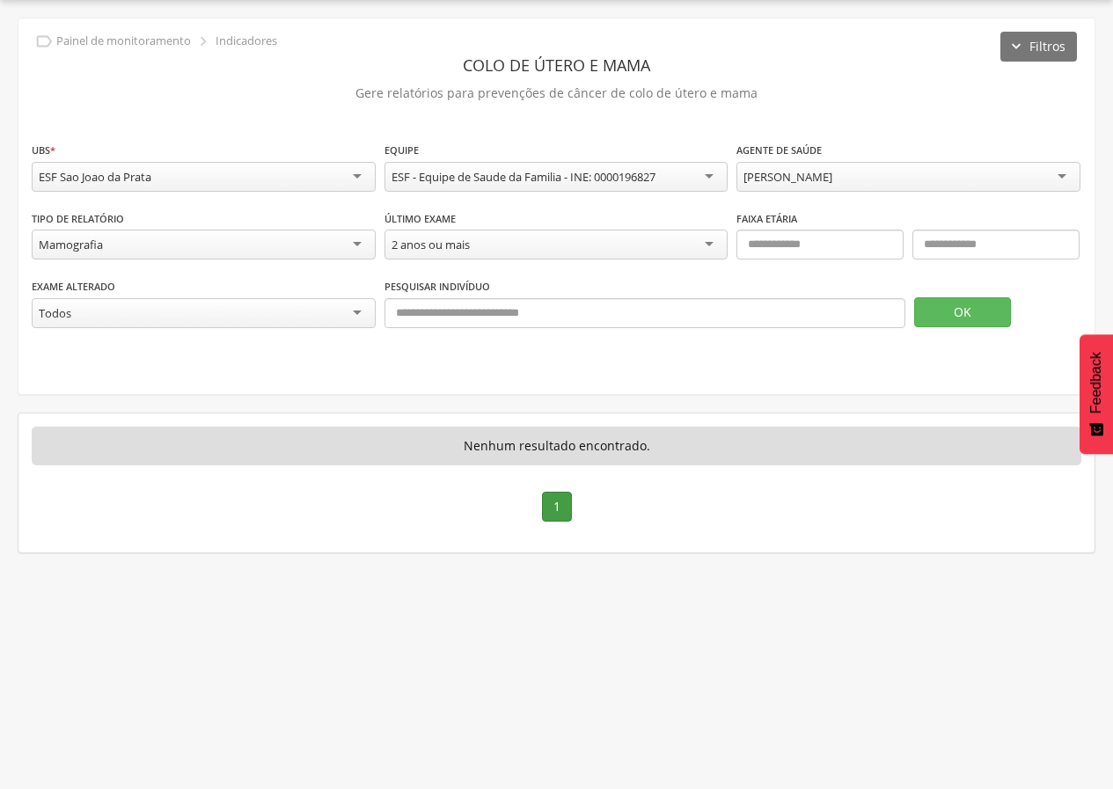
click at [565, 511] on link "1" at bounding box center [557, 507] width 30 height 30
click at [483, 252] on div "2 anos ou mais" at bounding box center [556, 245] width 344 height 30
click at [930, 311] on button "OK" at bounding box center [962, 312] width 97 height 30
click at [219, 311] on div "Todos" at bounding box center [204, 314] width 344 height 32
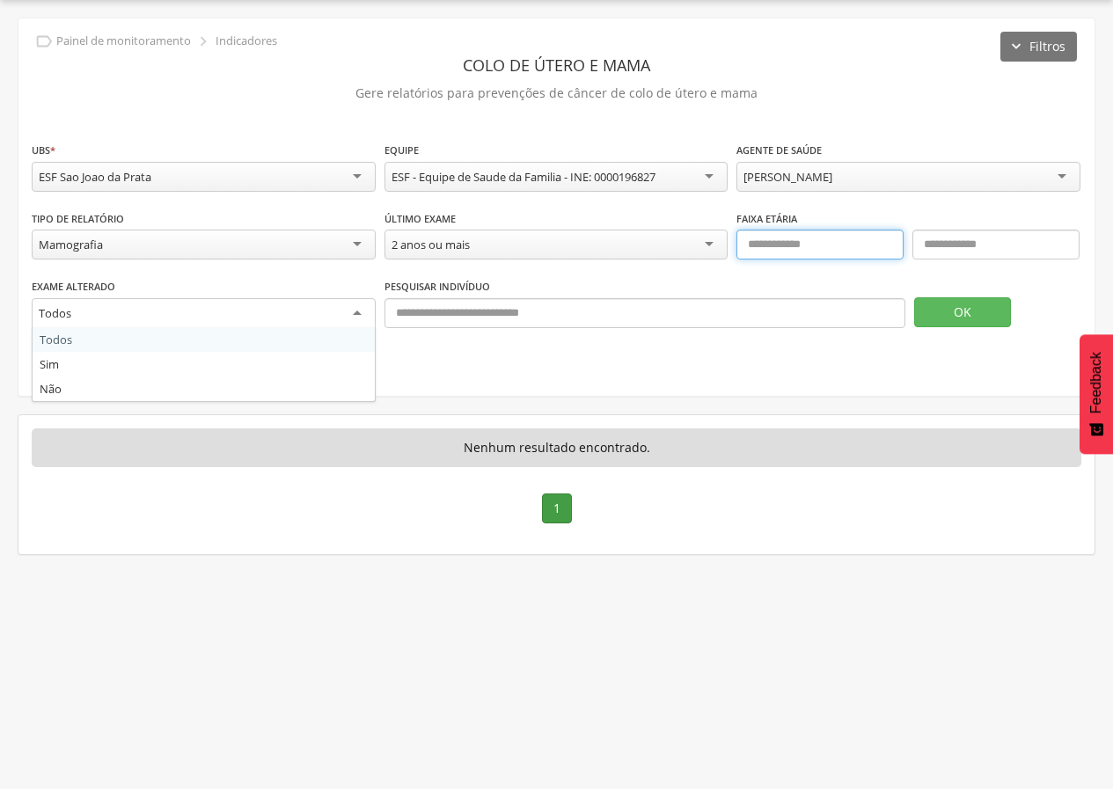
click at [787, 246] on input "text" at bounding box center [819, 245] width 167 height 30
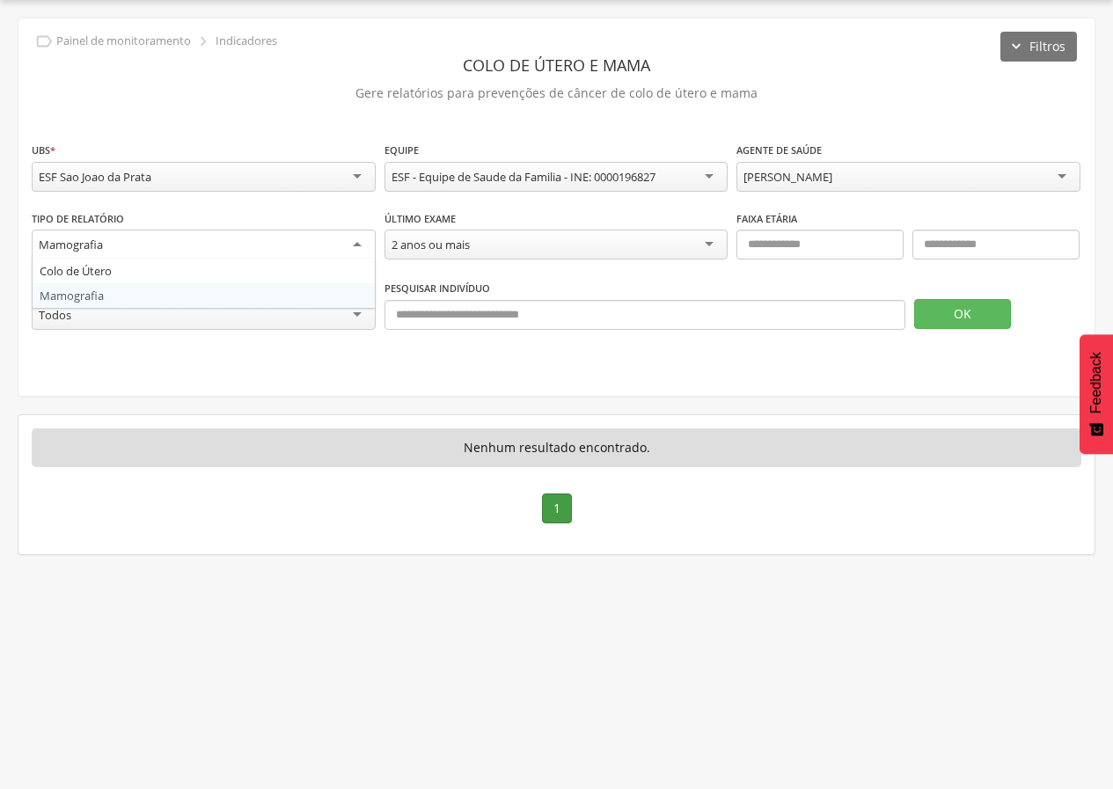
click at [340, 236] on div "Mamografia" at bounding box center [204, 246] width 344 height 32
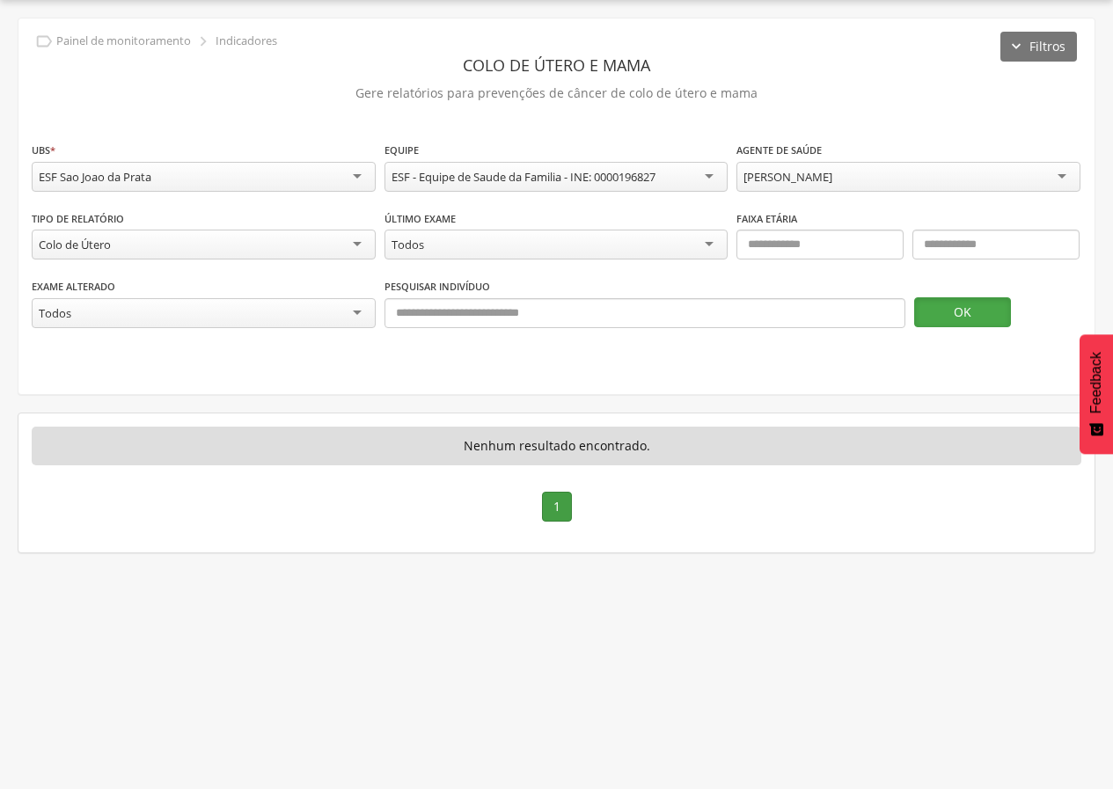
click at [954, 311] on button "OK" at bounding box center [962, 312] width 97 height 30
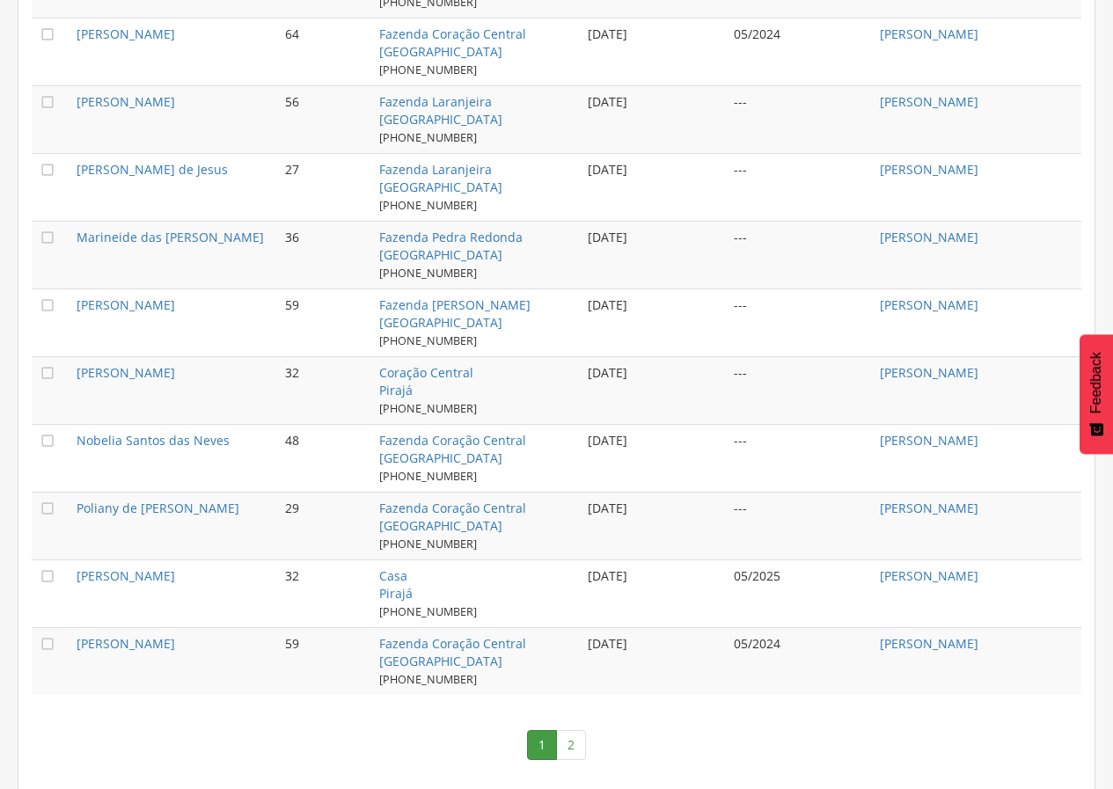
scroll to position [1691, 0]
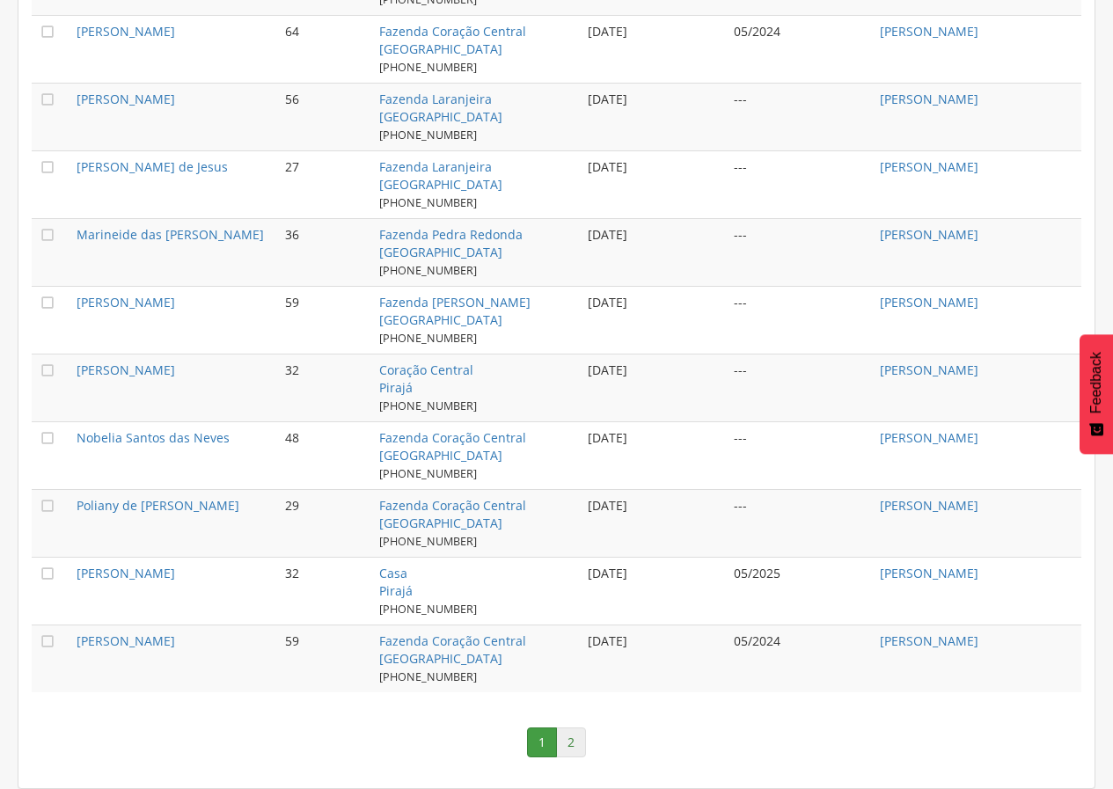
click at [565, 755] on link "2" at bounding box center [571, 743] width 30 height 30
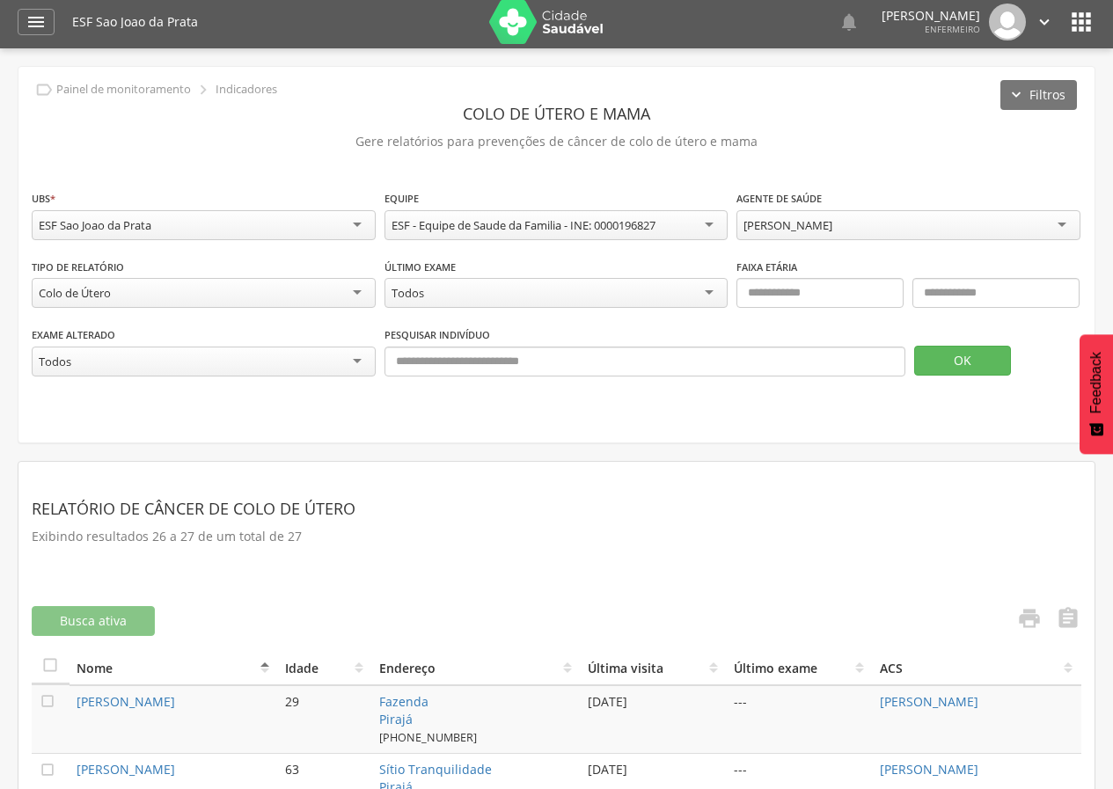
scroll to position [0, 0]
